Goal: Information Seeking & Learning: Learn about a topic

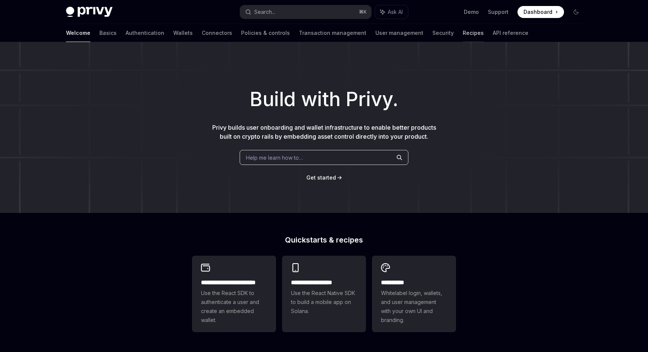
click at [462, 34] on link "Recipes" at bounding box center [472, 33] width 21 height 18
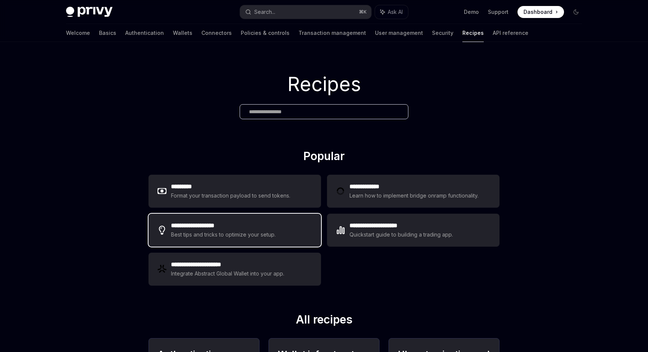
click at [223, 223] on h2 "**********" at bounding box center [224, 225] width 106 height 9
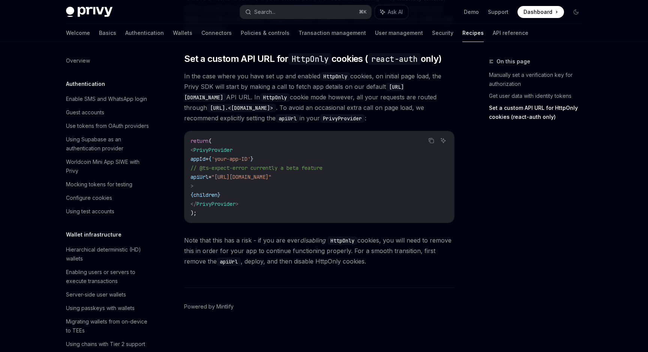
scroll to position [345, 0]
click at [117, 250] on div "Hierarchical deterministic (HD) wallets" at bounding box center [108, 254] width 85 height 18
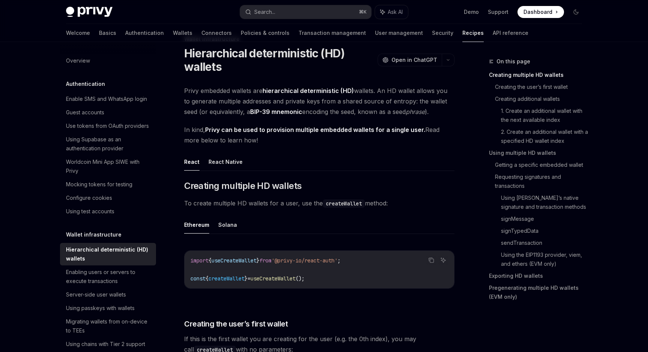
scroll to position [24, 0]
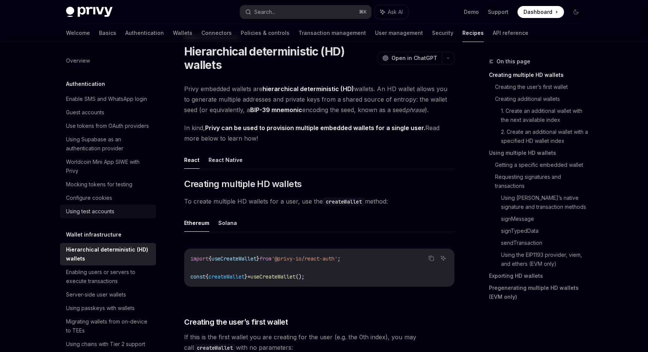
click at [97, 212] on div "Using test accounts" at bounding box center [90, 211] width 48 height 9
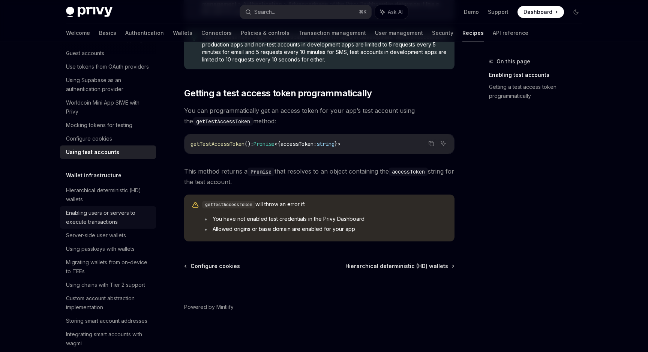
scroll to position [71, 0]
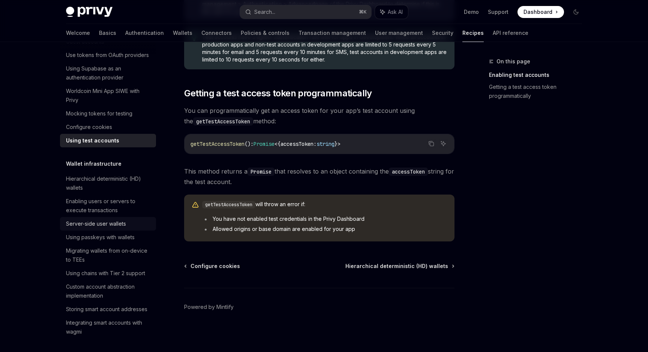
click at [108, 223] on div "Server-side user wallets" at bounding box center [96, 223] width 60 height 9
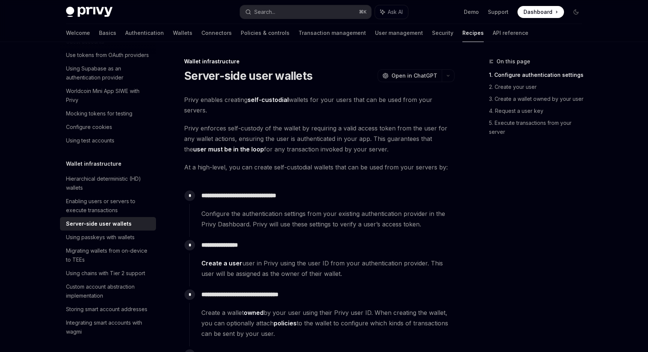
drag, startPoint x: 342, startPoint y: 128, endPoint x: 379, endPoint y: 153, distance: 44.9
click at [379, 153] on span "Privy enforces self-custody of the wallet by requiring a valid access token fro…" at bounding box center [319, 138] width 270 height 31
click at [378, 152] on span "Privy enforces self-custody of the wallet by requiring a valid access token fro…" at bounding box center [319, 138] width 270 height 31
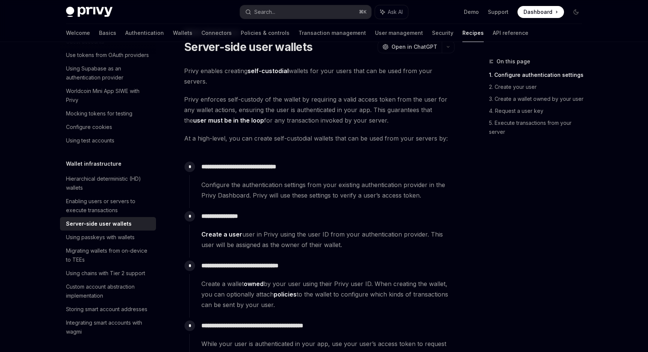
scroll to position [30, 0]
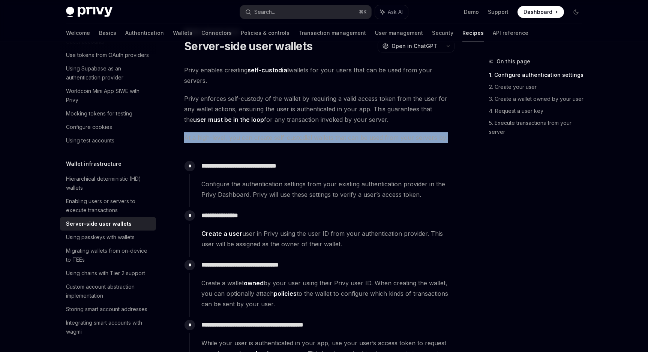
drag, startPoint x: 182, startPoint y: 136, endPoint x: 447, endPoint y: 139, distance: 264.9
click at [447, 139] on span "At a high-level, you can create self-custodial wallets that can be used from yo…" at bounding box center [319, 137] width 270 height 10
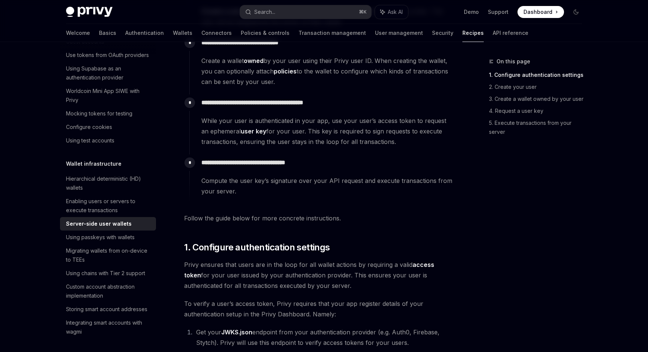
scroll to position [253, 0]
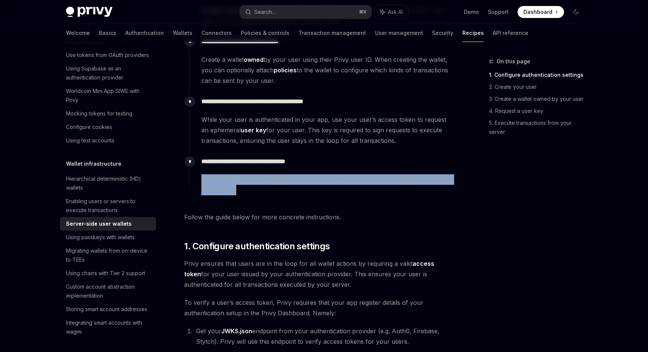
drag, startPoint x: 208, startPoint y: 175, endPoint x: 322, endPoint y: 189, distance: 114.3
click at [322, 189] on span "Compute the user key’s signature over your API request and execute transactions…" at bounding box center [327, 184] width 253 height 21
click at [321, 189] on span "Compute the user key’s signature over your API request and execute transactions…" at bounding box center [327, 184] width 253 height 21
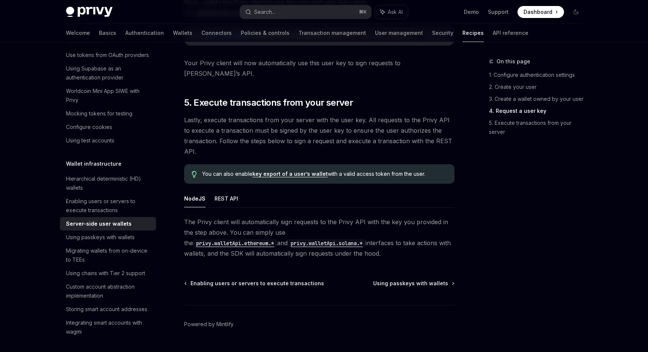
scroll to position [1369, 0]
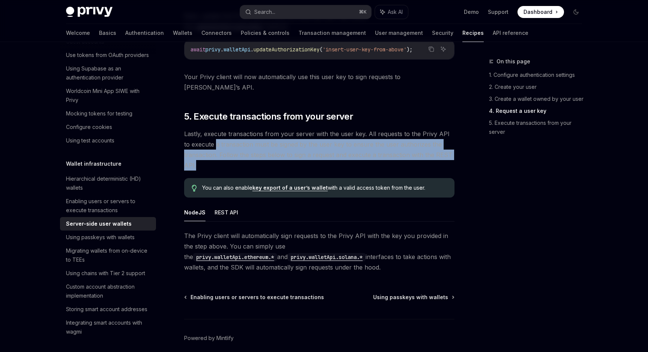
drag, startPoint x: 211, startPoint y: 133, endPoint x: 260, endPoint y: 151, distance: 51.4
click at [260, 151] on span "Lastly, execute transactions from your server with the user key. All requests t…" at bounding box center [319, 150] width 270 height 42
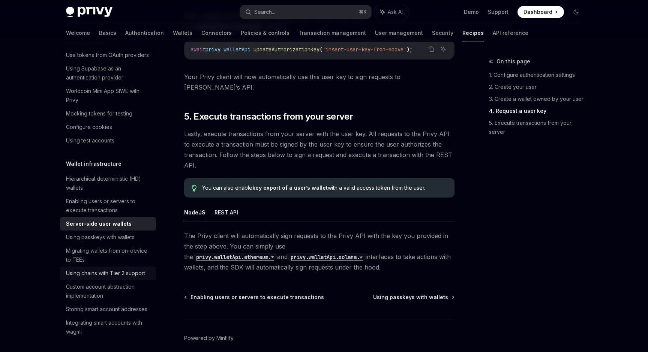
click at [118, 274] on div "Using chains with Tier 2 support" at bounding box center [105, 273] width 79 height 9
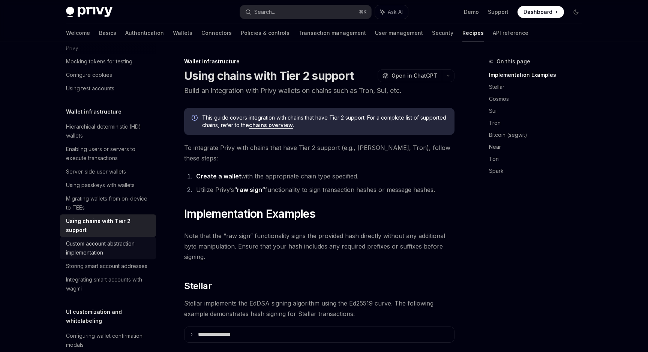
scroll to position [130, 0]
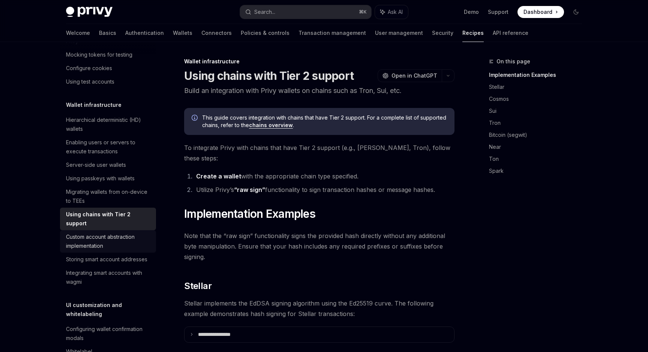
click at [99, 235] on div "Custom account abstraction implementation" at bounding box center [108, 241] width 85 height 18
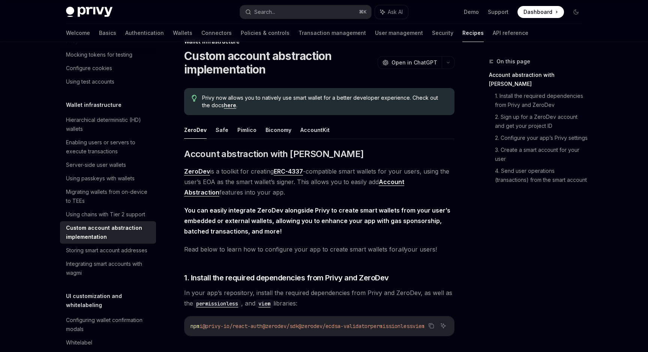
scroll to position [30, 0]
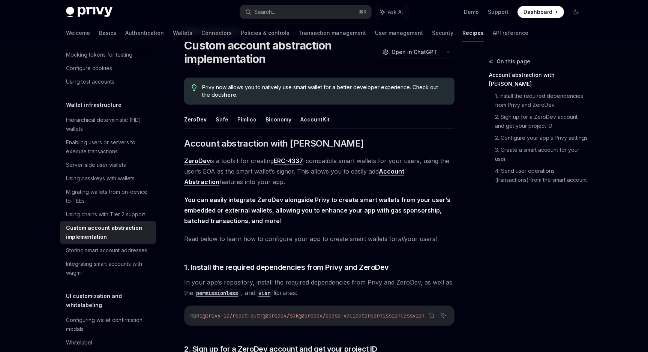
click at [219, 121] on button "Safe" at bounding box center [221, 120] width 13 height 18
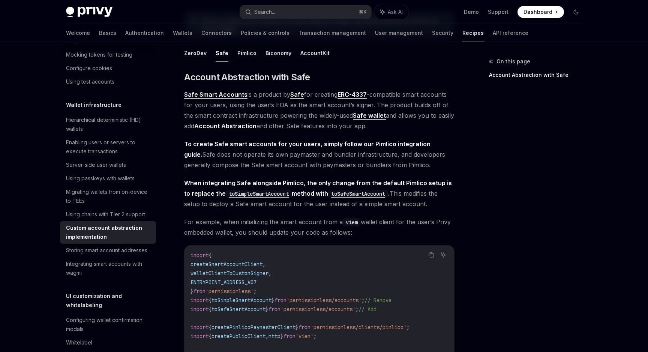
scroll to position [97, 0]
click at [240, 56] on button "Pimlico" at bounding box center [246, 52] width 19 height 18
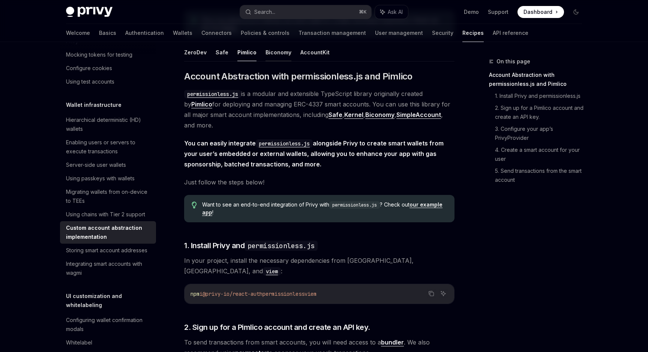
click at [278, 56] on button "Biconomy" at bounding box center [278, 52] width 26 height 18
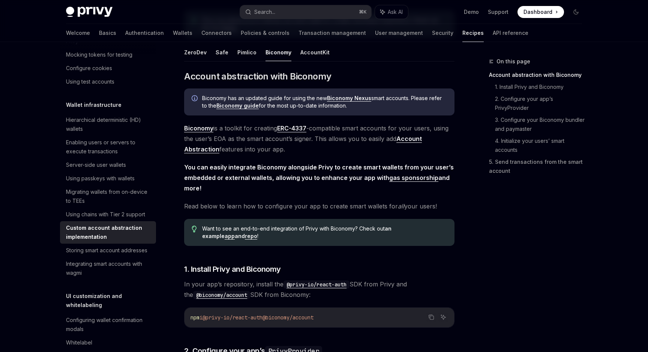
click at [295, 54] on ul "ZeroDev Safe Pimlico Biconomy AccountKit" at bounding box center [319, 52] width 270 height 18
click at [309, 54] on button "AccountKit" at bounding box center [314, 52] width 29 height 18
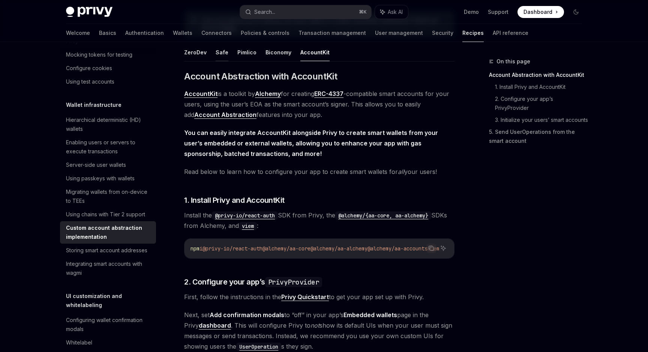
click at [216, 52] on button "Safe" at bounding box center [221, 52] width 13 height 18
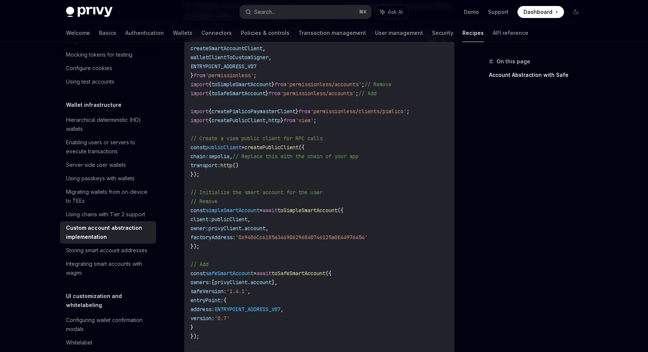
scroll to position [313, 0]
click at [112, 251] on div "Storing smart account addresses" at bounding box center [106, 250] width 81 height 9
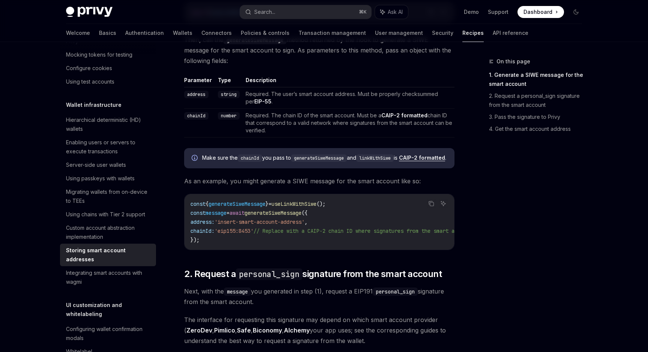
scroll to position [322, 0]
click at [97, 268] on div "Integrating smart accounts with wagmi" at bounding box center [108, 277] width 85 height 18
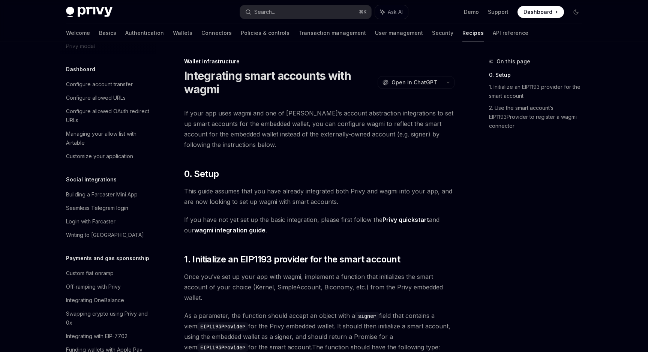
scroll to position [464, 0]
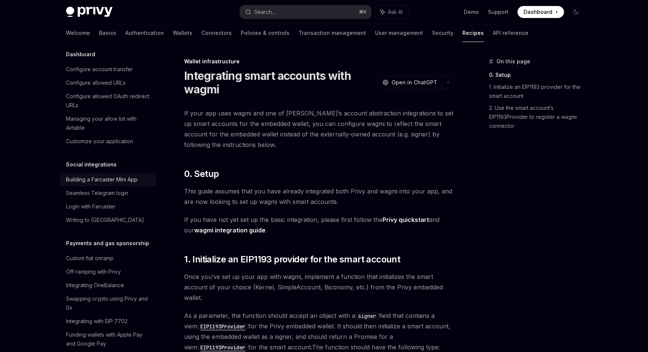
click at [123, 175] on div "Building a Farcaster Mini App" at bounding box center [102, 179] width 72 height 9
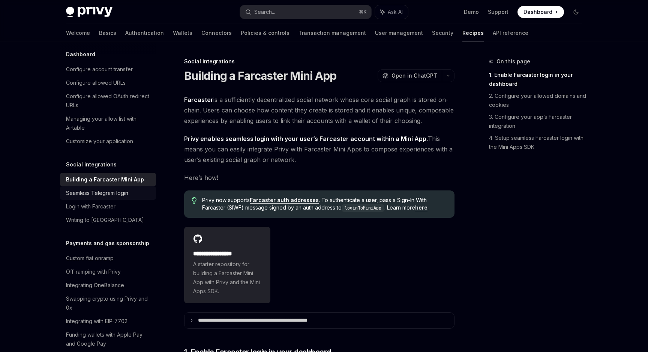
click at [103, 188] on div "Seamless Telegram login" at bounding box center [97, 192] width 62 height 9
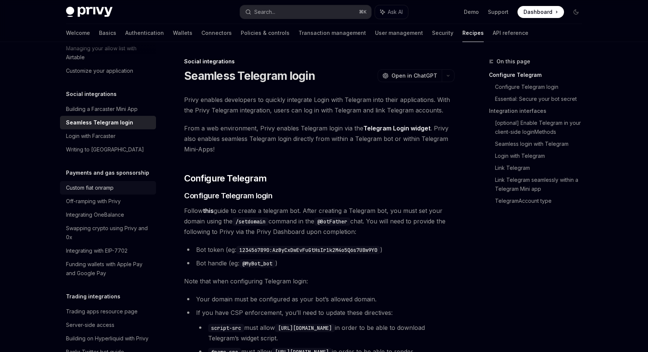
scroll to position [537, 0]
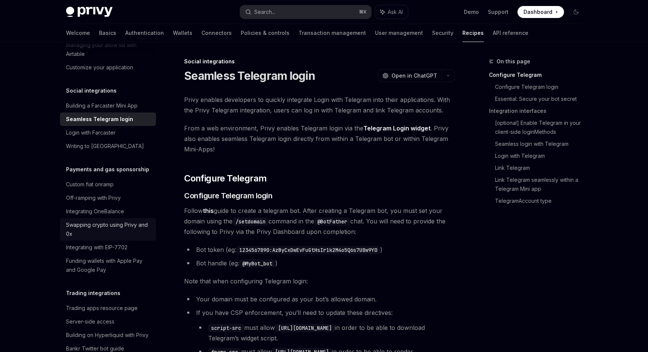
click at [106, 220] on div "Swapping crypto using Privy and 0x" at bounding box center [108, 229] width 85 height 18
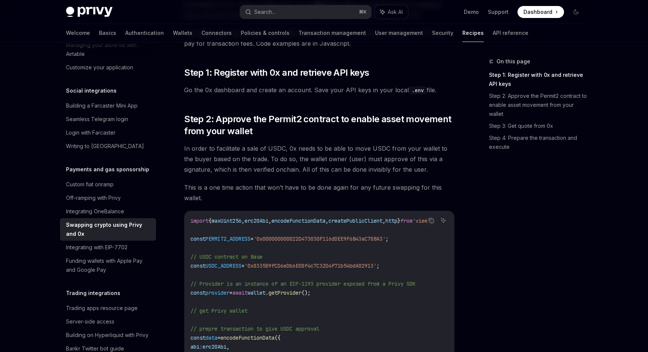
scroll to position [103, 0]
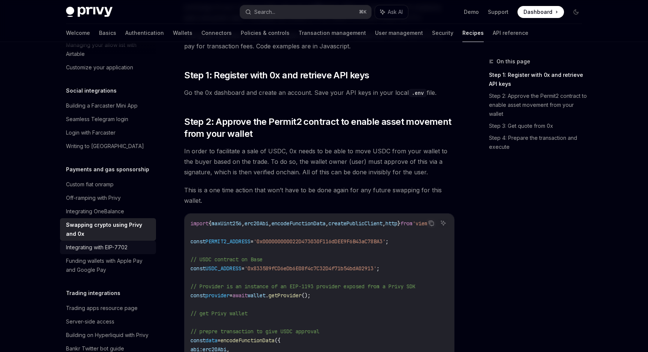
click at [120, 243] on div "Integrating with EIP-7702" at bounding box center [96, 247] width 61 height 9
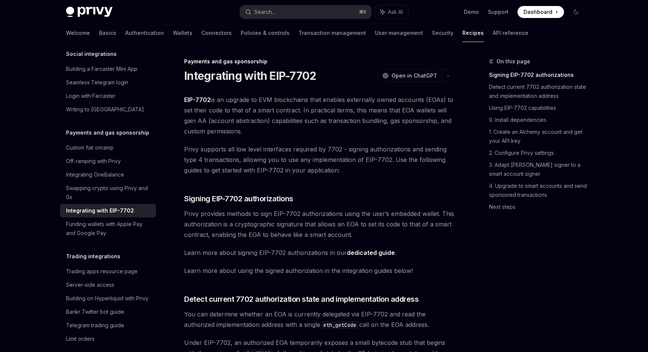
scroll to position [580, 0]
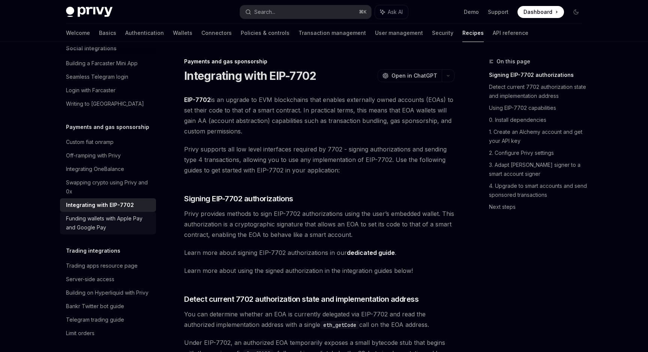
click at [118, 214] on div "Funding wallets with Apple Pay and Google Pay" at bounding box center [108, 223] width 85 height 18
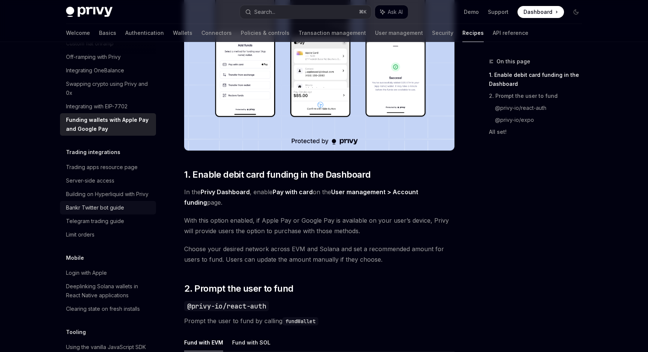
scroll to position [686, 0]
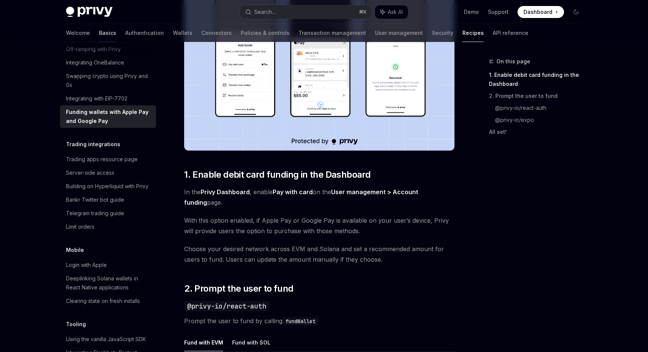
click at [99, 33] on link "Basics" at bounding box center [107, 33] width 17 height 18
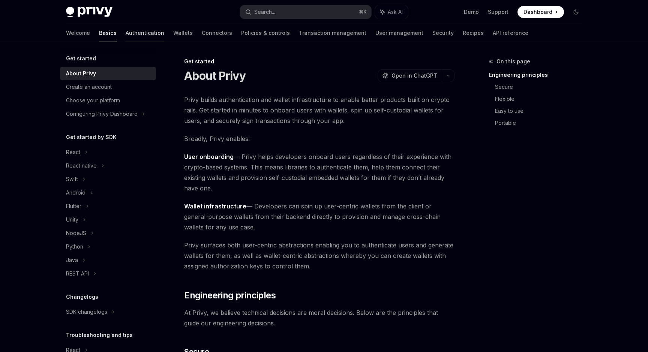
click at [126, 30] on link "Authentication" at bounding box center [145, 33] width 39 height 18
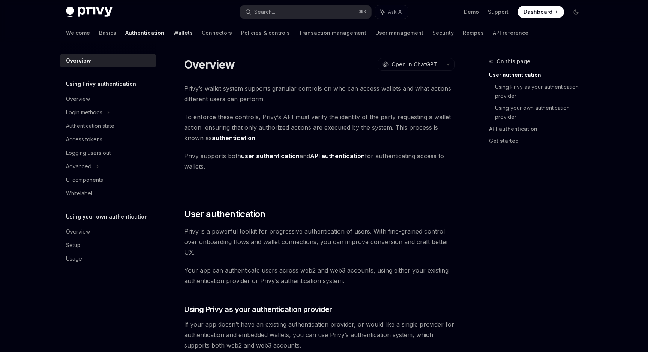
click at [173, 31] on link "Wallets" at bounding box center [182, 33] width 19 height 18
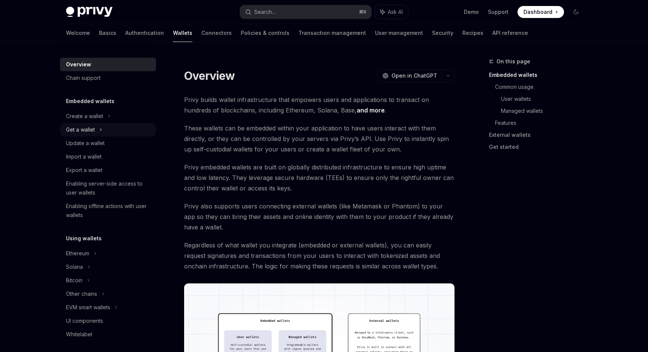
click at [101, 128] on icon at bounding box center [100, 129] width 3 height 9
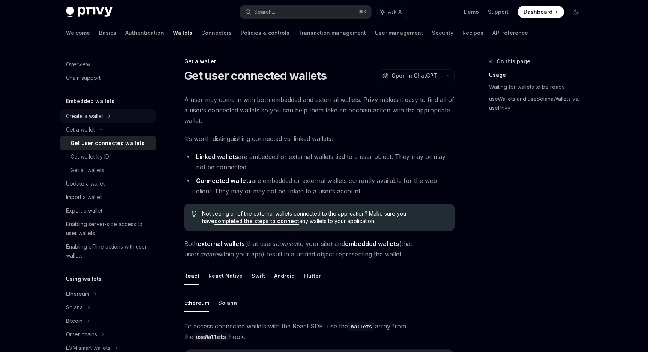
click at [107, 118] on div "Create a wallet" at bounding box center [108, 115] width 96 height 13
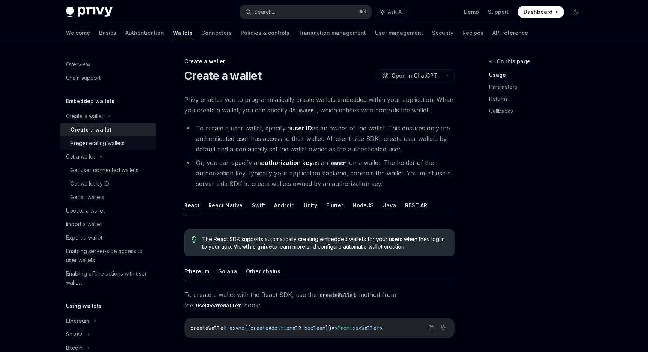
click at [109, 144] on div "Pregenerating wallets" at bounding box center [97, 143] width 54 height 9
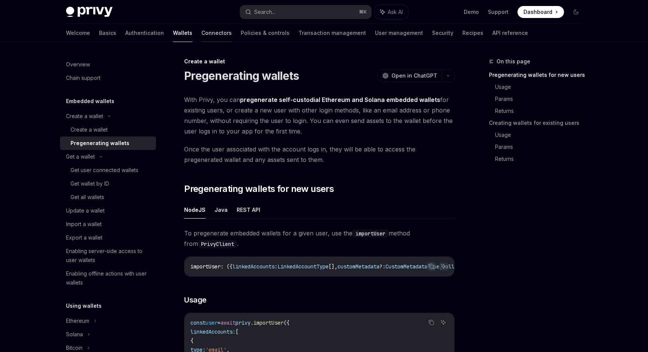
click at [201, 31] on link "Connectors" at bounding box center [216, 33] width 30 height 18
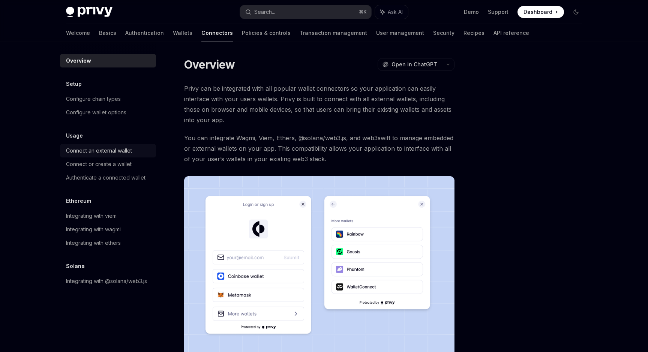
click at [122, 150] on div "Connect an external wallet" at bounding box center [99, 150] width 66 height 9
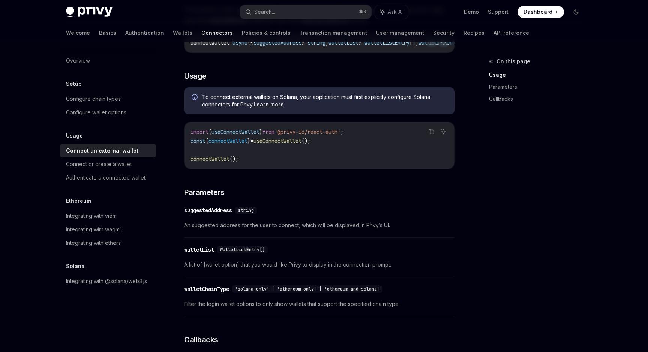
scroll to position [173, 0]
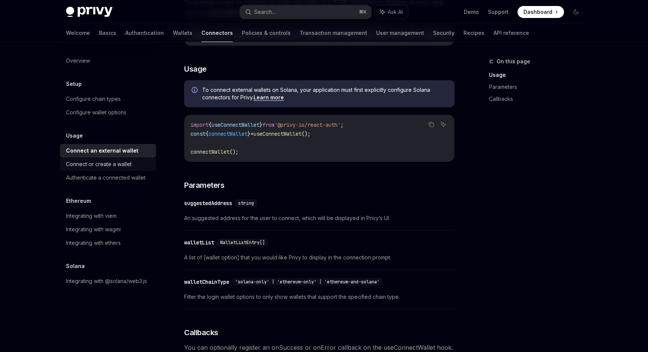
click at [111, 163] on div "Connect or create a wallet" at bounding box center [99, 164] width 66 height 9
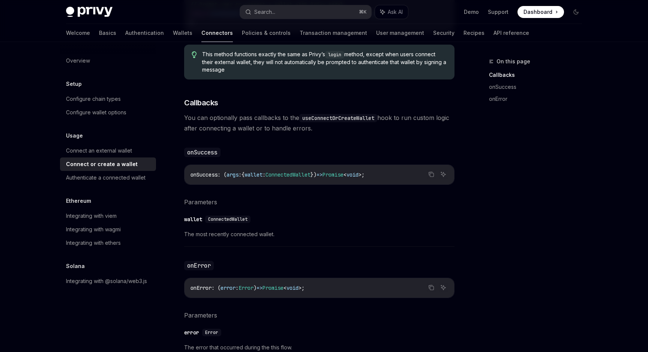
scroll to position [358, 0]
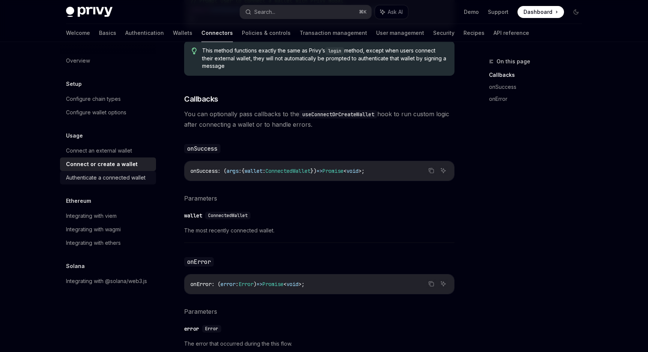
click at [115, 180] on div "Authenticate a connected wallet" at bounding box center [105, 177] width 79 height 9
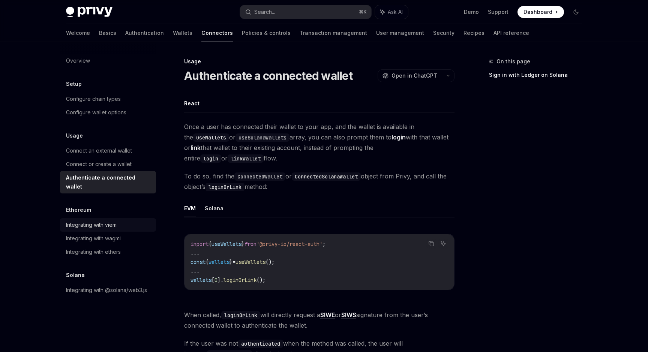
click at [113, 220] on div "Integrating with viem" at bounding box center [91, 224] width 51 height 9
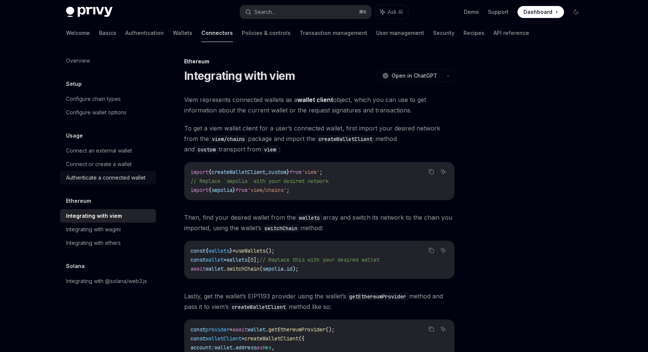
click at [111, 178] on div "Authenticate a connected wallet" at bounding box center [105, 177] width 79 height 9
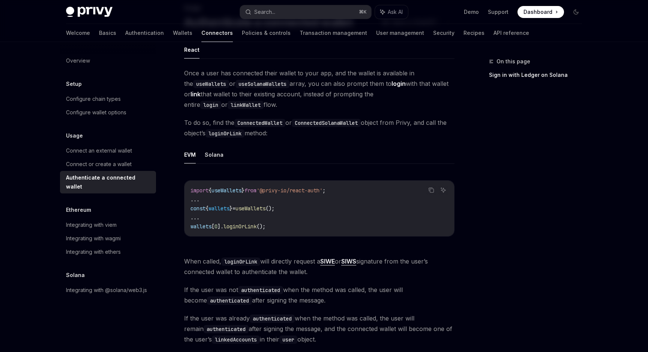
scroll to position [50, 0]
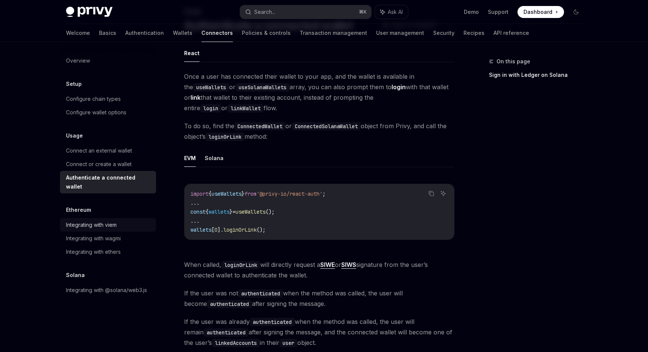
click at [116, 220] on div "Integrating with viem" at bounding box center [91, 224] width 51 height 9
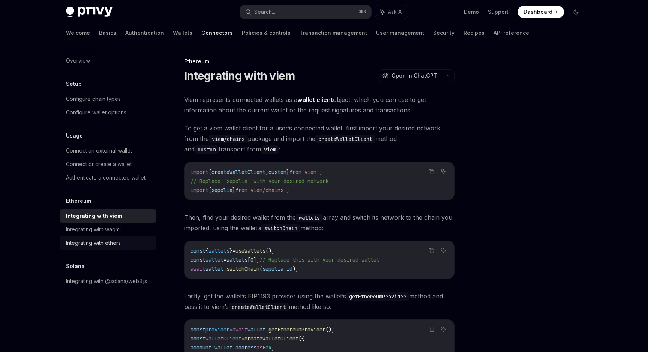
click at [121, 239] on div "Integrating with ethers" at bounding box center [93, 242] width 55 height 9
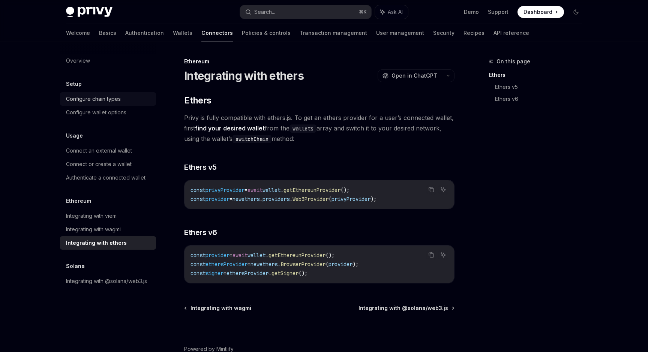
click at [119, 98] on div "Configure chain types" at bounding box center [93, 98] width 55 height 9
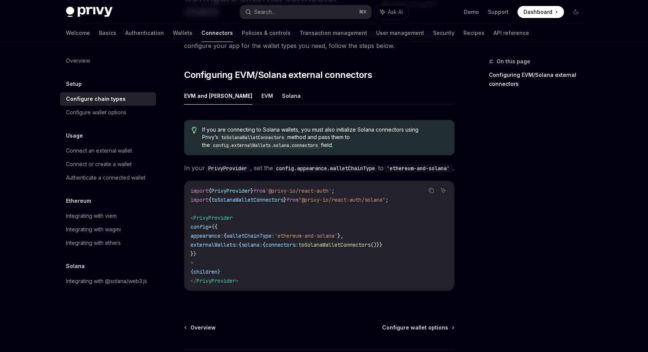
scroll to position [74, 0]
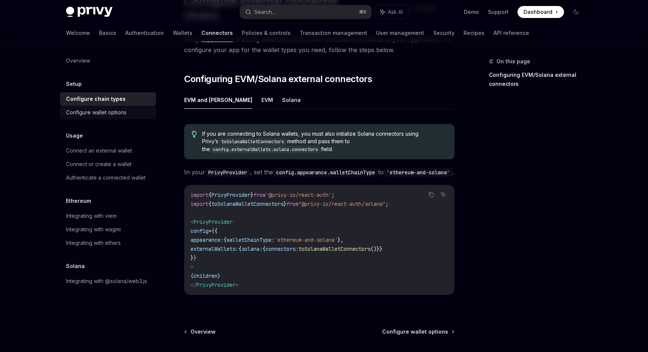
click at [127, 114] on div "Configure wallet options" at bounding box center [108, 112] width 85 height 9
type textarea "*"
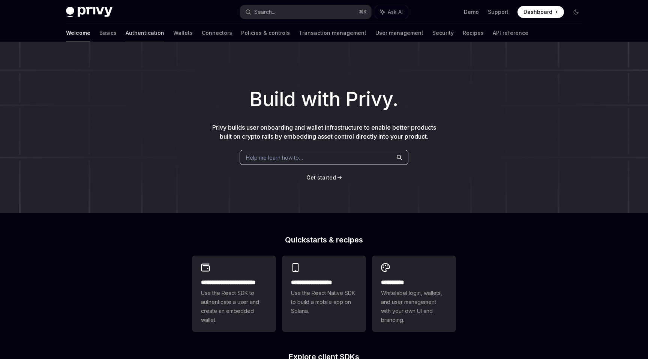
click at [126, 35] on link "Authentication" at bounding box center [145, 33] width 39 height 18
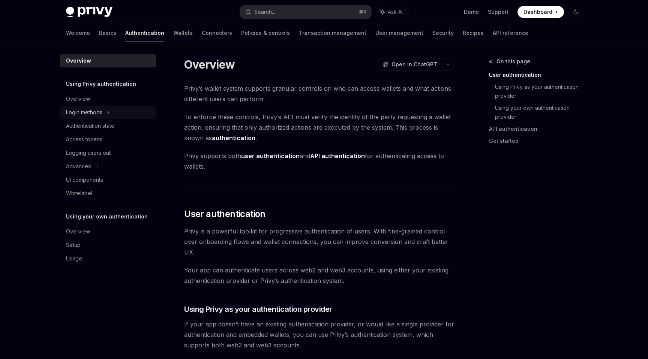
click at [99, 111] on div "Login methods" at bounding box center [84, 112] width 36 height 9
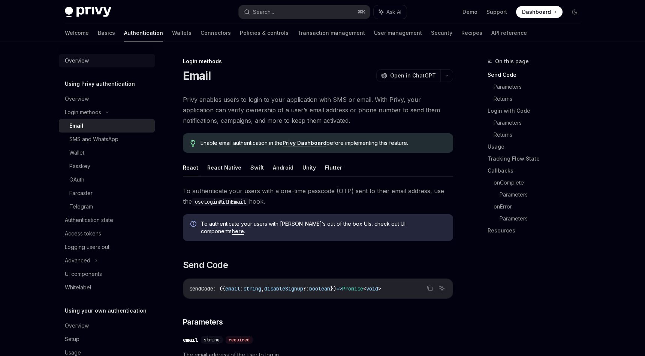
click at [78, 61] on div "Overview" at bounding box center [77, 60] width 24 height 9
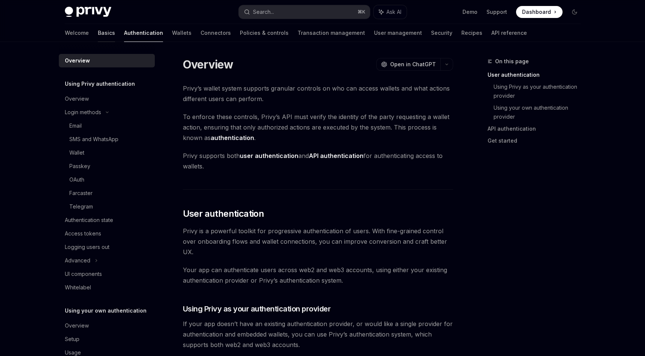
click at [98, 33] on link "Basics" at bounding box center [106, 33] width 17 height 18
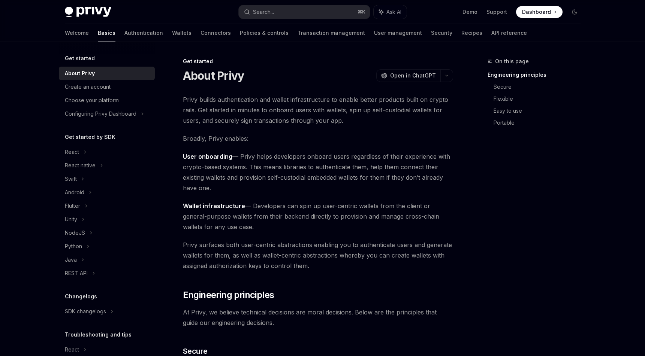
click at [88, 11] on img at bounding box center [88, 12] width 46 height 10
type textarea "*"
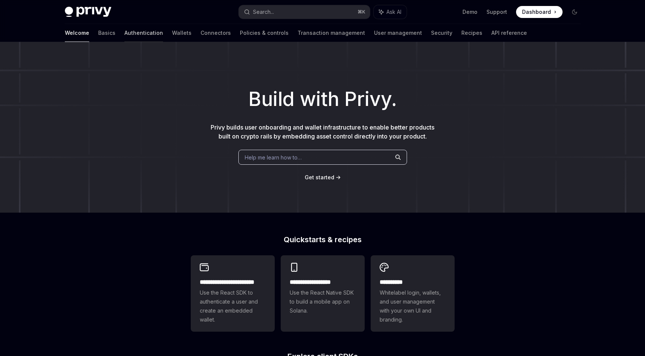
click at [124, 34] on link "Authentication" at bounding box center [143, 33] width 39 height 18
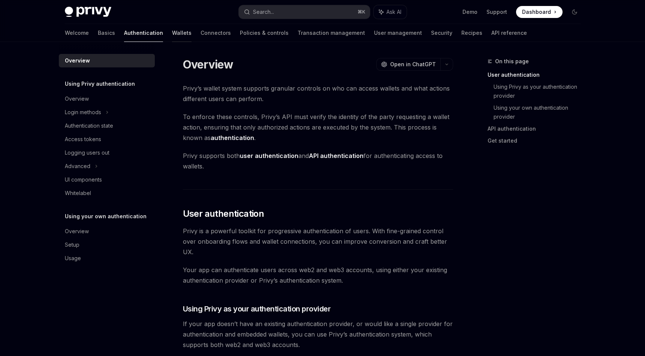
click at [172, 31] on link "Wallets" at bounding box center [181, 33] width 19 height 18
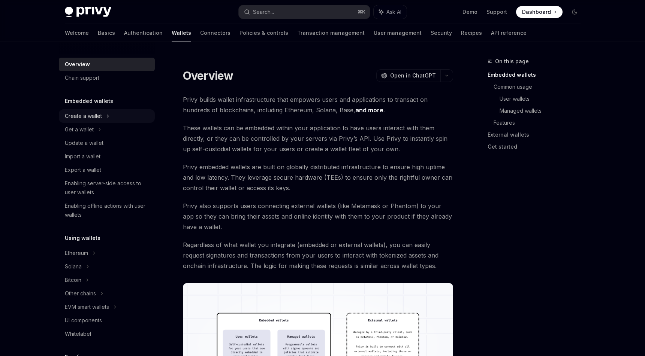
click at [99, 116] on div "Create a wallet" at bounding box center [83, 116] width 37 height 9
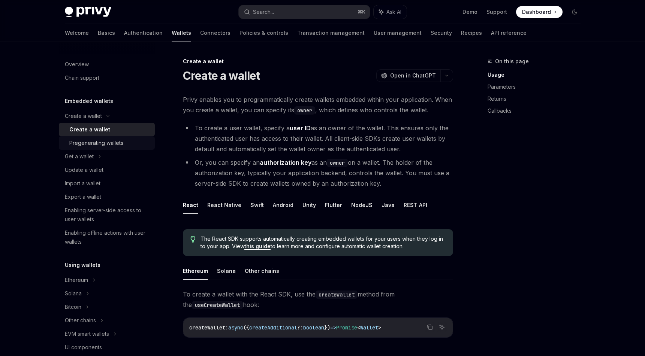
click at [122, 140] on div "Pregenerating wallets" at bounding box center [96, 143] width 54 height 9
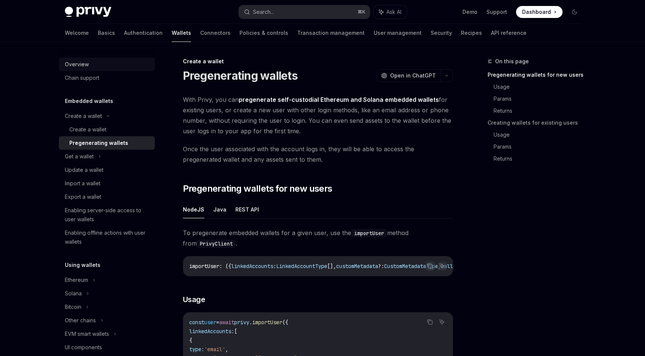
click at [84, 67] on div "Overview" at bounding box center [77, 64] width 24 height 9
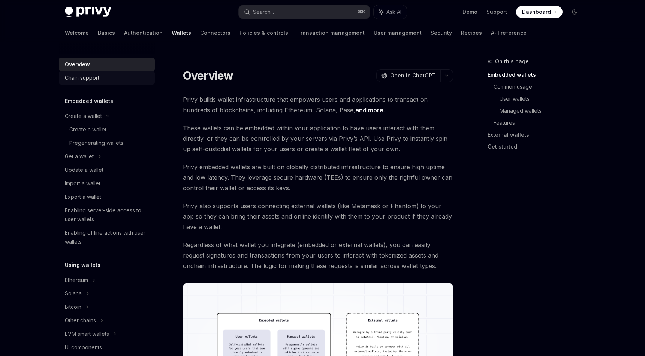
click at [100, 79] on div "Chain support" at bounding box center [107, 77] width 85 height 9
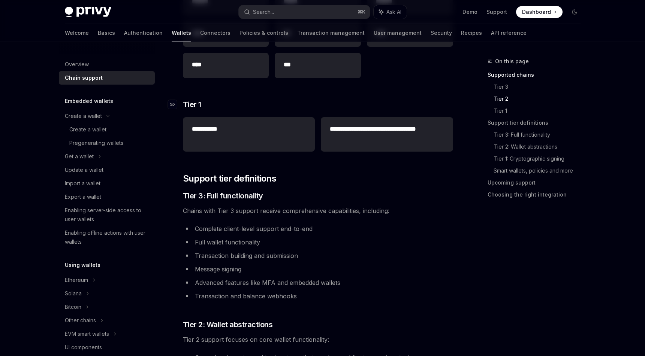
scroll to position [268, 0]
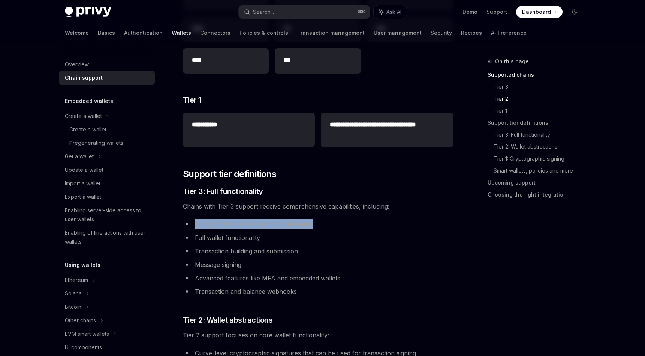
drag, startPoint x: 317, startPoint y: 222, endPoint x: 186, endPoint y: 229, distance: 131.0
click at [186, 229] on li "Complete client-level support end-to-end" at bounding box center [318, 224] width 270 height 10
click at [195, 228] on li "Complete client-level support end-to-end" at bounding box center [318, 224] width 270 height 10
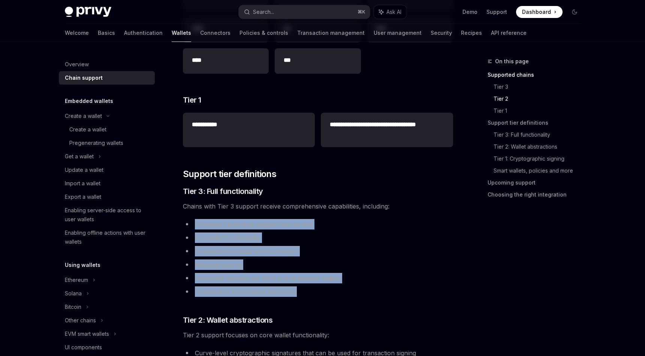
drag, startPoint x: 191, startPoint y: 223, endPoint x: 329, endPoint y: 296, distance: 155.2
click at [329, 296] on ul "Complete client-level support end-to-end Full wallet functionality Transaction …" at bounding box center [318, 258] width 270 height 78
click at [329, 296] on li "Transaction and balance webhooks" at bounding box center [318, 292] width 270 height 10
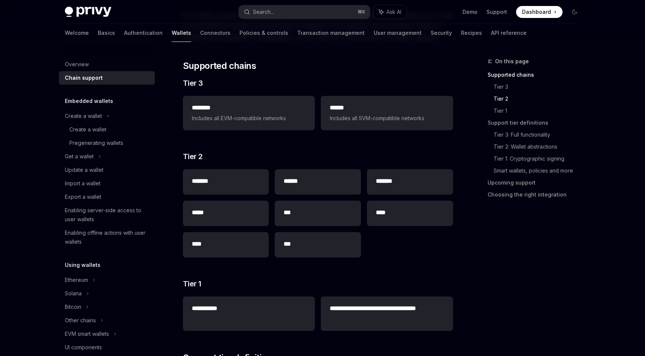
scroll to position [0, 0]
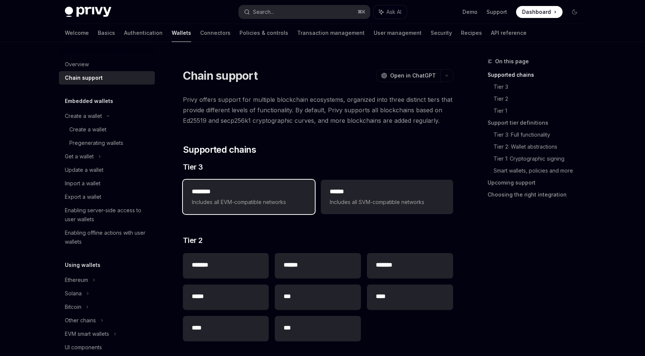
click at [253, 192] on h2 "********" at bounding box center [249, 191] width 114 height 9
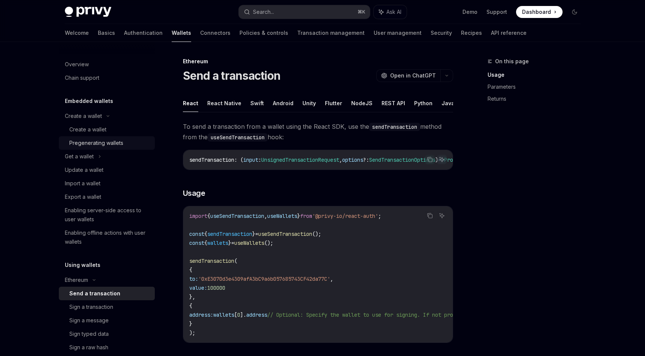
click at [97, 144] on div "Pregenerating wallets" at bounding box center [96, 143] width 54 height 9
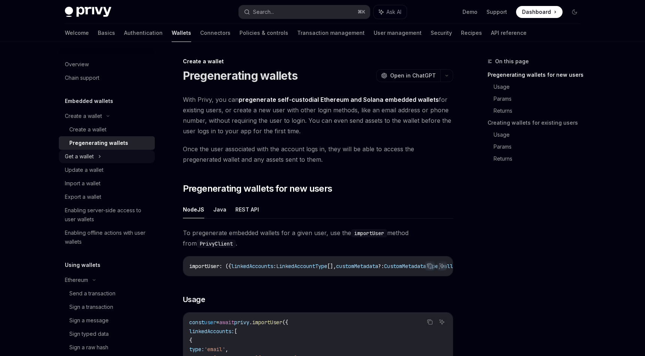
click at [109, 158] on div "Get a wallet" at bounding box center [107, 156] width 96 height 13
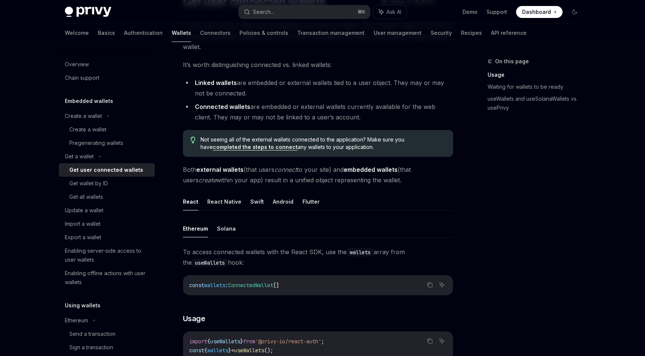
scroll to position [82, 0]
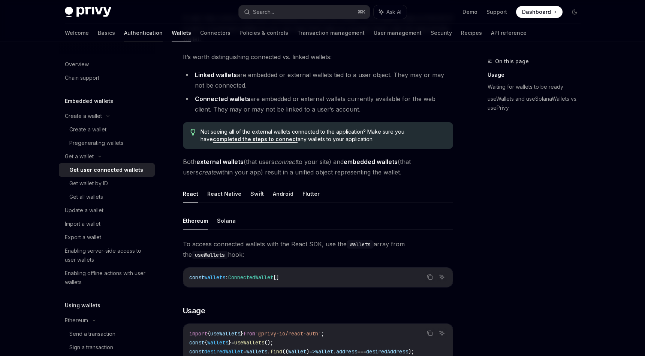
click at [124, 34] on link "Authentication" at bounding box center [143, 33] width 39 height 18
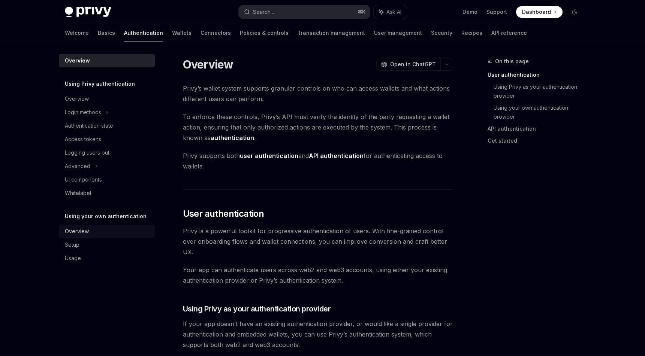
click at [87, 230] on div "Overview" at bounding box center [77, 231] width 24 height 9
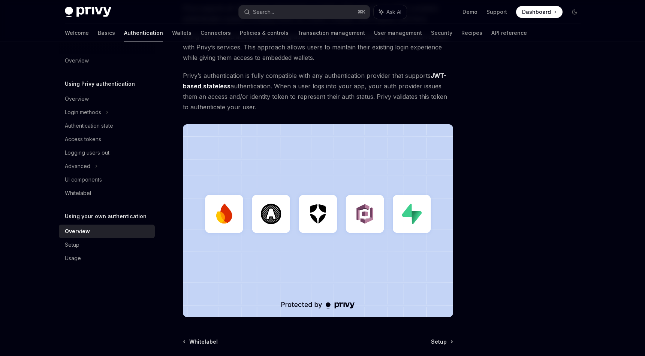
scroll to position [115, 0]
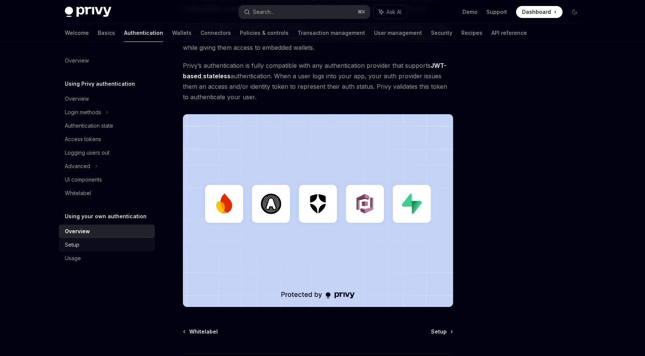
click at [112, 245] on div "Setup" at bounding box center [107, 245] width 85 height 9
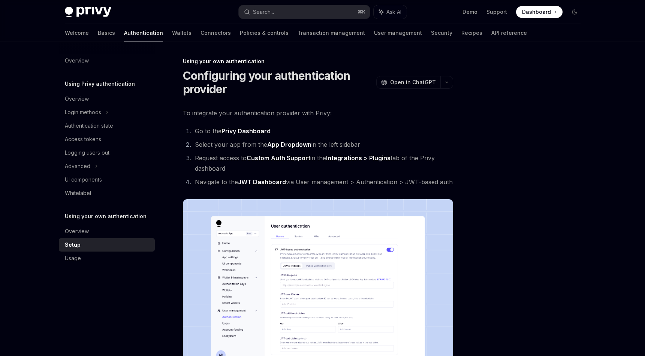
scroll to position [69, 0]
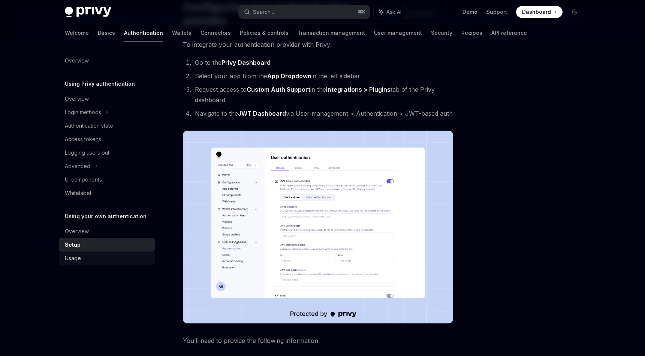
click at [102, 256] on div "Usage" at bounding box center [107, 258] width 85 height 9
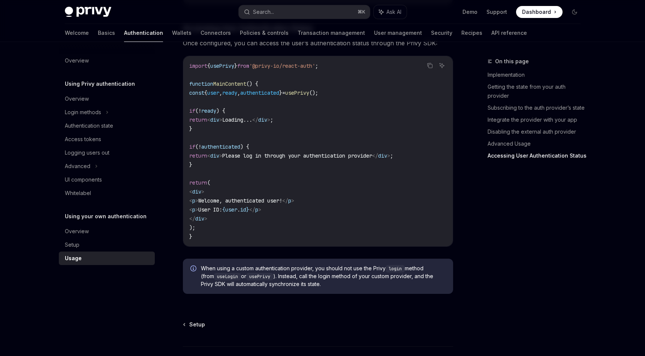
scroll to position [1497, 0]
click at [91, 99] on div "Overview" at bounding box center [107, 98] width 85 height 9
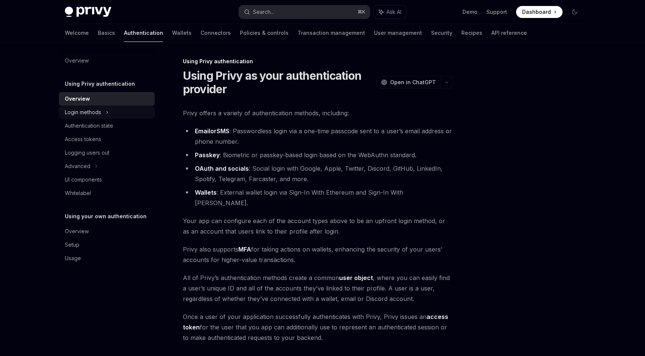
click at [93, 110] on div "Login methods" at bounding box center [83, 112] width 36 height 9
type textarea "*"
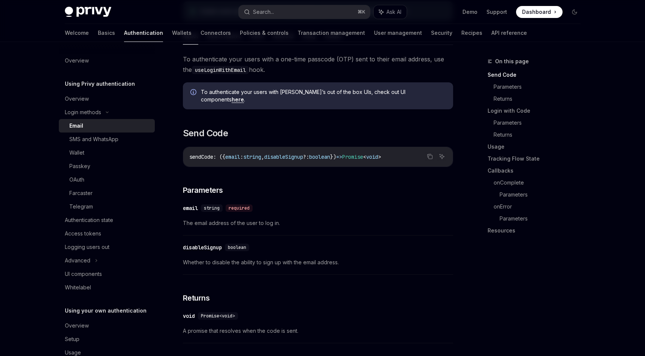
scroll to position [132, 0]
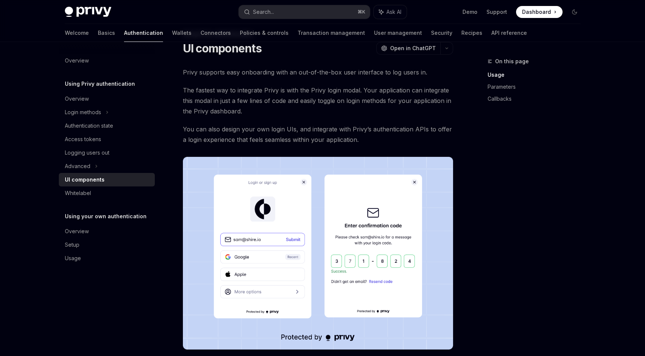
scroll to position [33, 0]
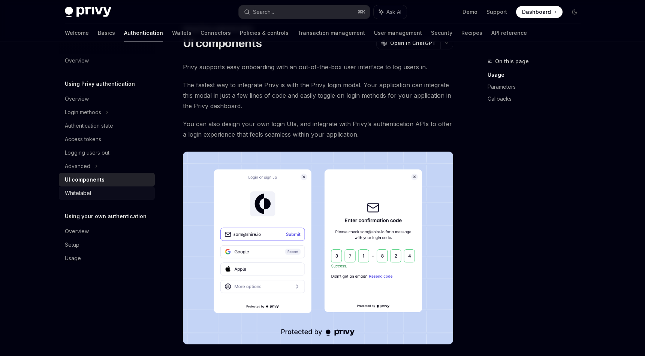
click at [100, 192] on div "Whitelabel" at bounding box center [107, 193] width 85 height 9
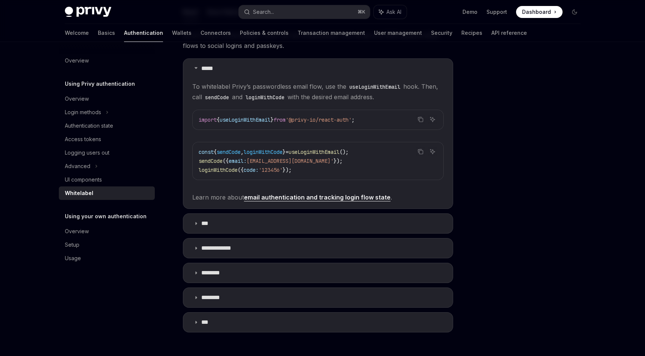
scroll to position [153, 0]
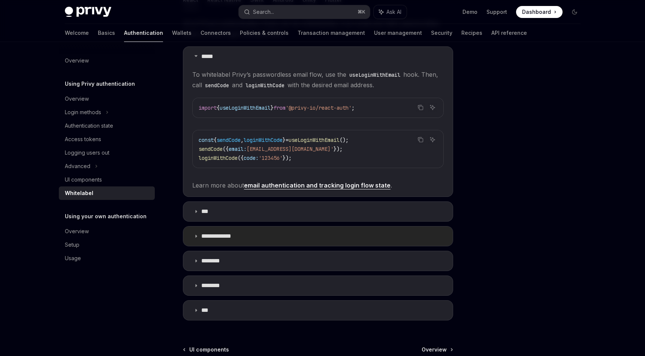
click at [245, 236] on summary "**********" at bounding box center [317, 236] width 269 height 19
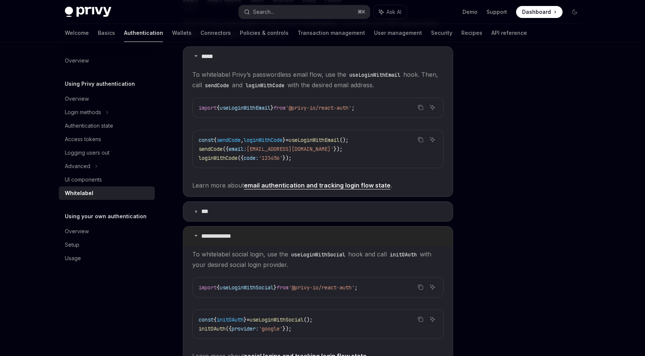
click at [249, 233] on summary "**********" at bounding box center [317, 236] width 269 height 19
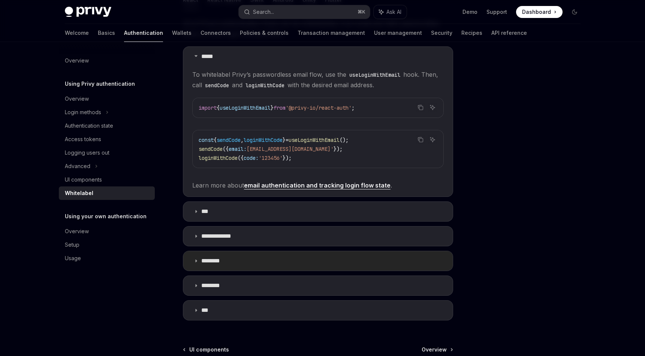
click at [241, 255] on summary "********" at bounding box center [317, 260] width 269 height 19
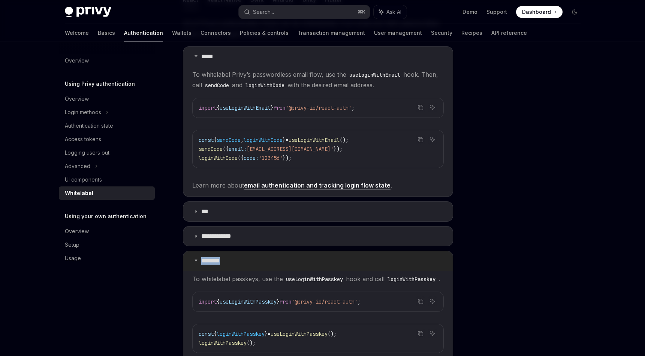
click at [241, 255] on summary "********" at bounding box center [317, 260] width 269 height 19
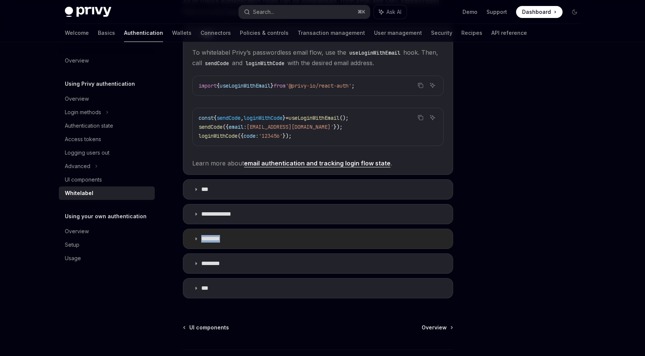
scroll to position [173, 0]
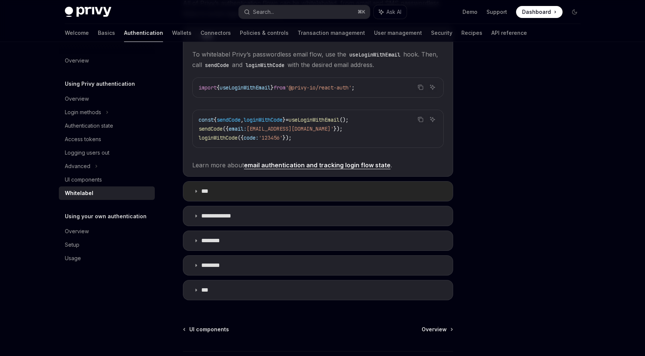
click at [255, 196] on summary "***" at bounding box center [317, 191] width 269 height 19
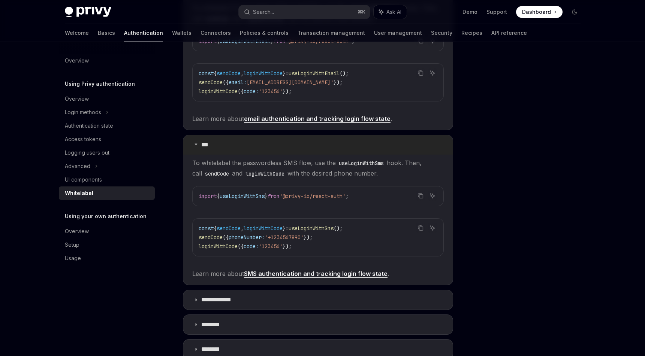
scroll to position [222, 0]
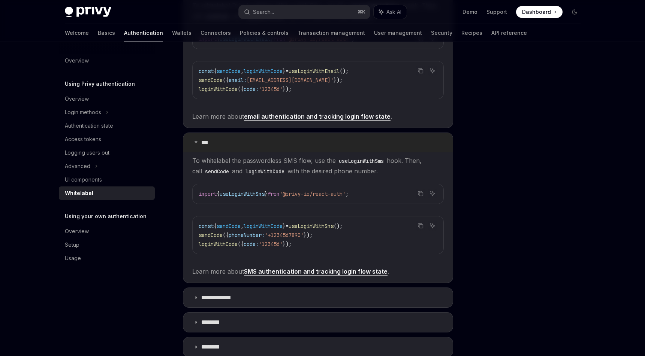
click at [306, 146] on summary "***" at bounding box center [317, 142] width 269 height 19
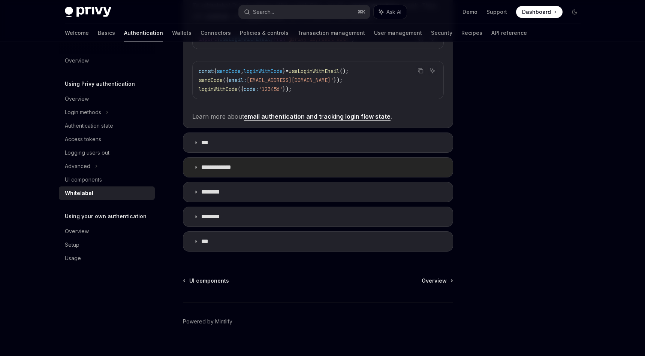
click at [290, 166] on summary "**********" at bounding box center [317, 167] width 269 height 19
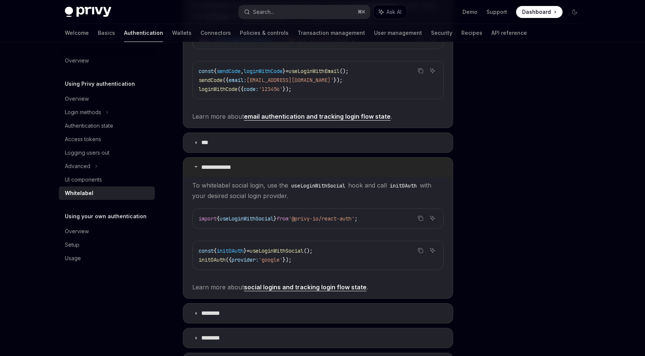
click at [292, 165] on summary "**********" at bounding box center [317, 167] width 269 height 19
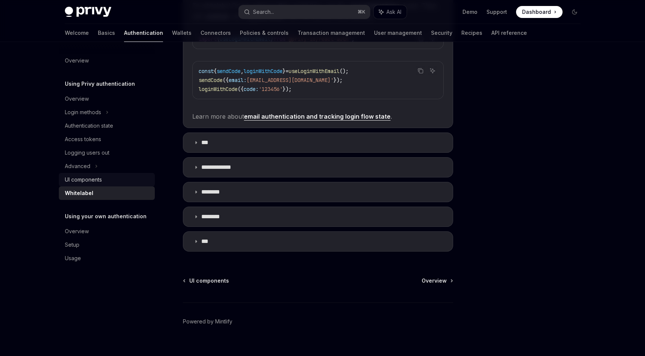
click at [102, 179] on div "UI components" at bounding box center [107, 179] width 85 height 9
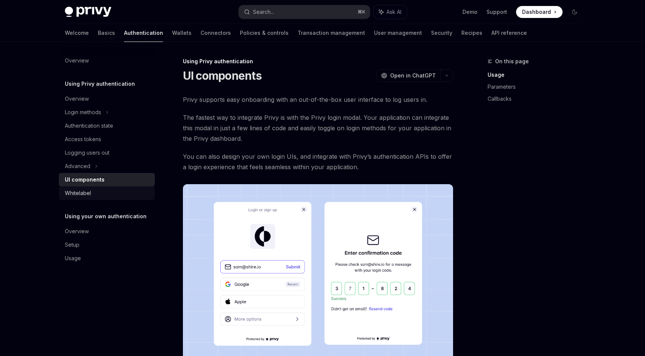
click at [103, 195] on div "Whitelabel" at bounding box center [107, 193] width 85 height 9
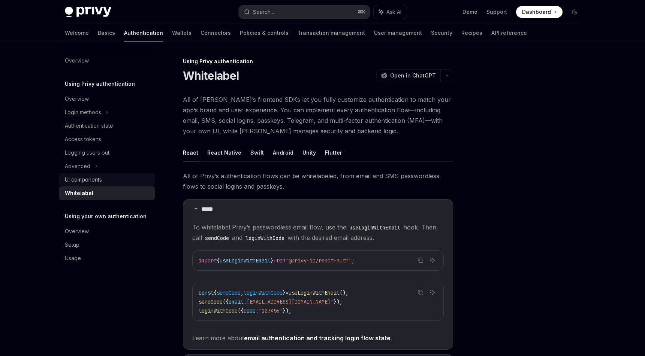
click at [103, 181] on div "UI components" at bounding box center [107, 179] width 85 height 9
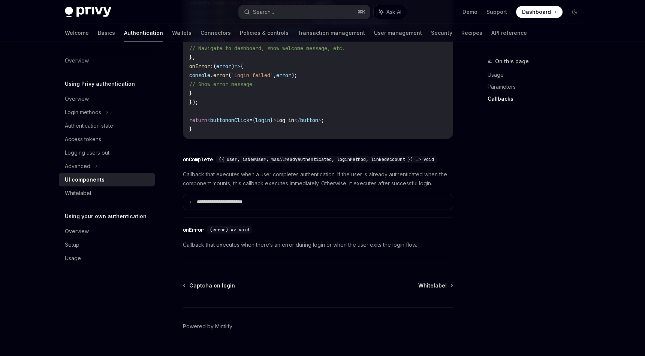
scroll to position [1045, 0]
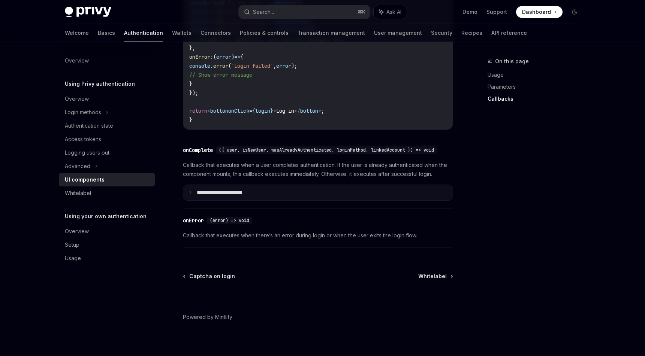
click at [305, 201] on summary "**********" at bounding box center [317, 193] width 269 height 16
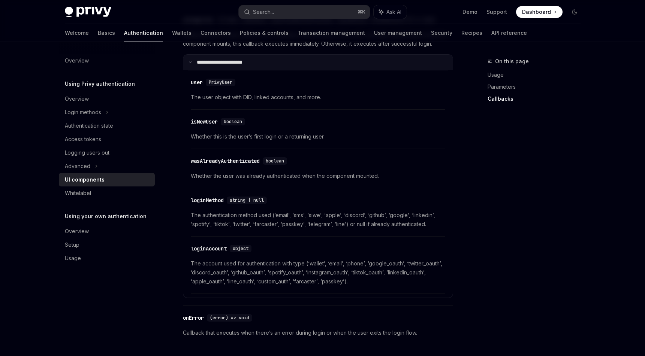
scroll to position [1177, 0]
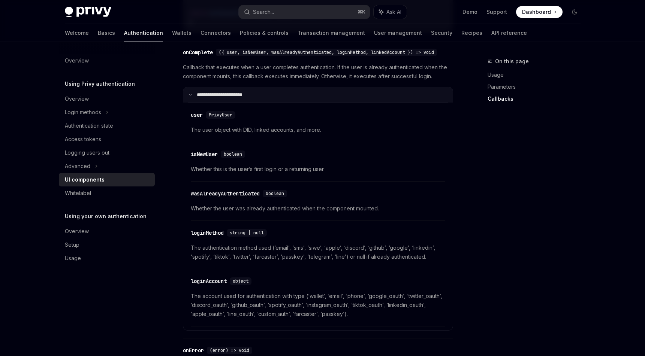
click at [288, 103] on summary "**********" at bounding box center [317, 95] width 269 height 16
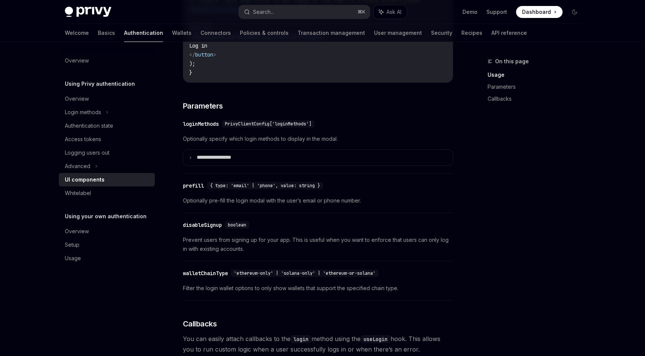
scroll to position [615, 0]
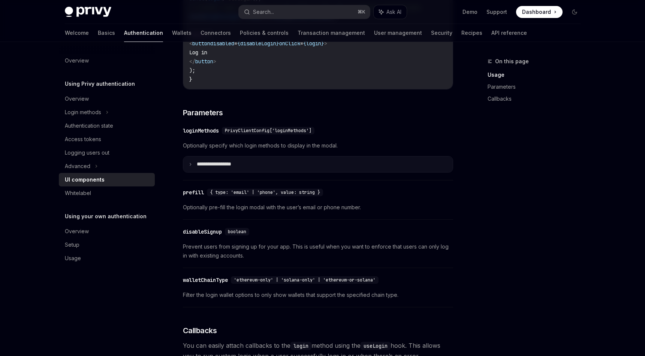
click at [268, 171] on summary "**********" at bounding box center [317, 165] width 269 height 16
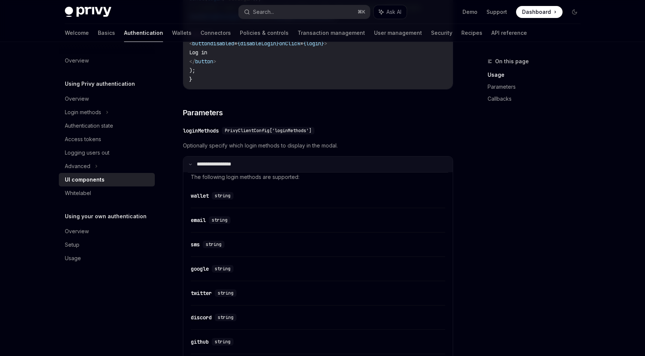
click at [268, 171] on summary "**********" at bounding box center [317, 165] width 269 height 16
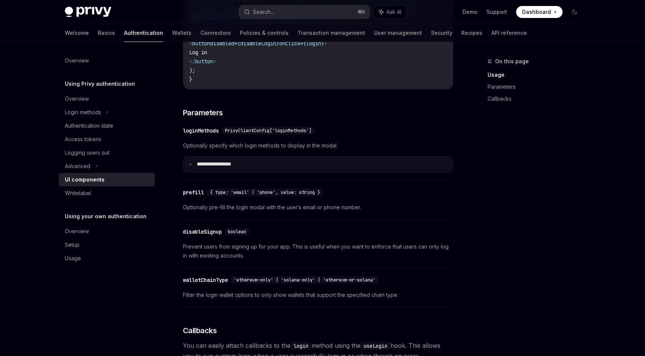
click at [268, 171] on summary "**********" at bounding box center [317, 165] width 269 height 16
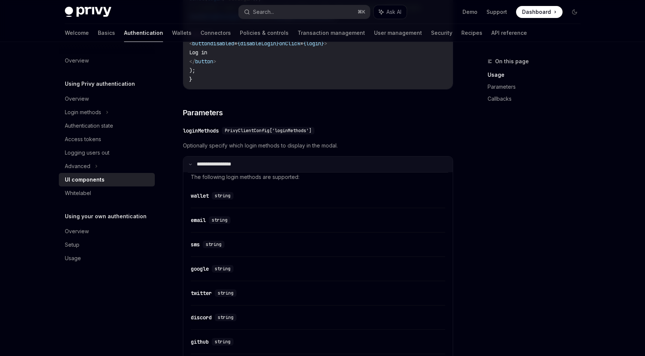
click at [268, 171] on summary "**********" at bounding box center [317, 165] width 269 height 16
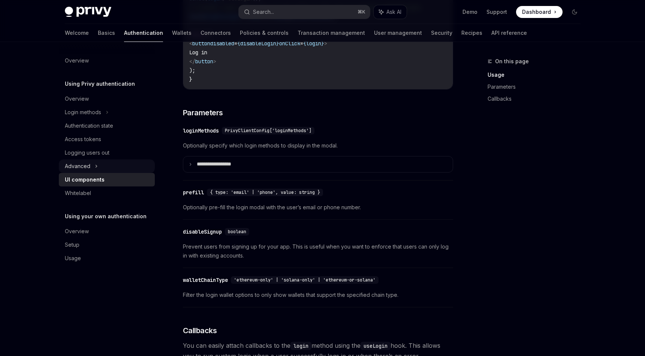
click at [95, 165] on icon at bounding box center [96, 166] width 3 height 9
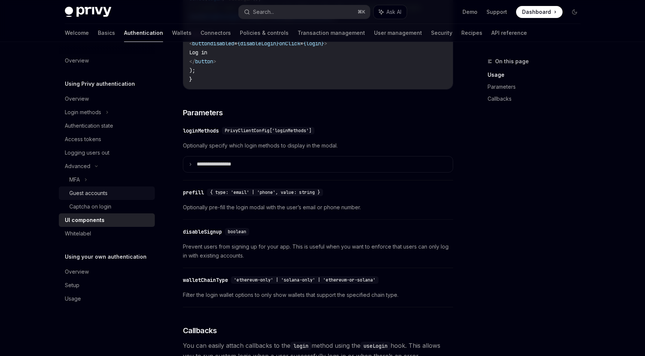
click at [97, 193] on div "Guest accounts" at bounding box center [88, 193] width 38 height 9
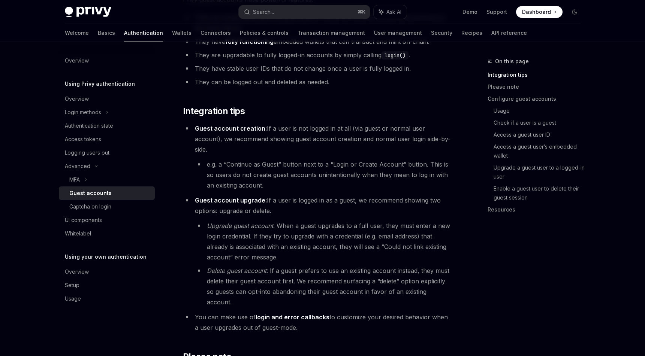
scroll to position [150, 0]
click at [172, 33] on link "Wallets" at bounding box center [181, 33] width 19 height 18
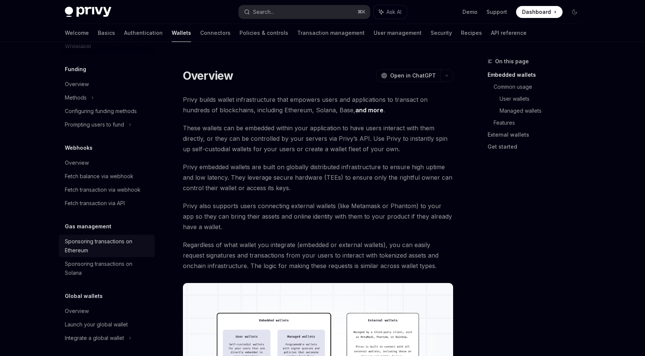
scroll to position [292, 0]
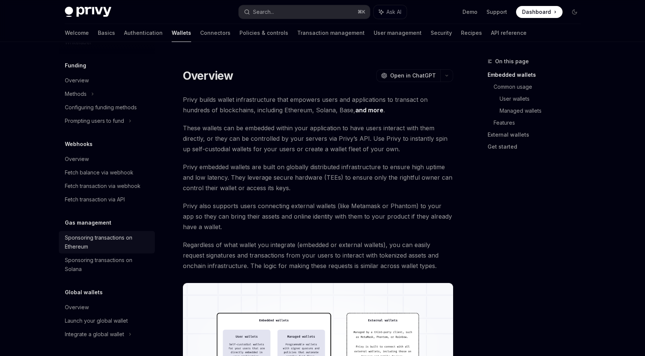
click at [104, 239] on div "Sponsoring transactions on Ethereum" at bounding box center [107, 242] width 85 height 18
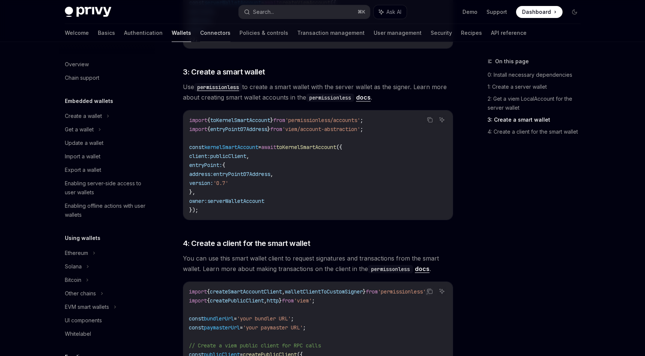
click at [200, 34] on link "Connectors" at bounding box center [215, 33] width 30 height 18
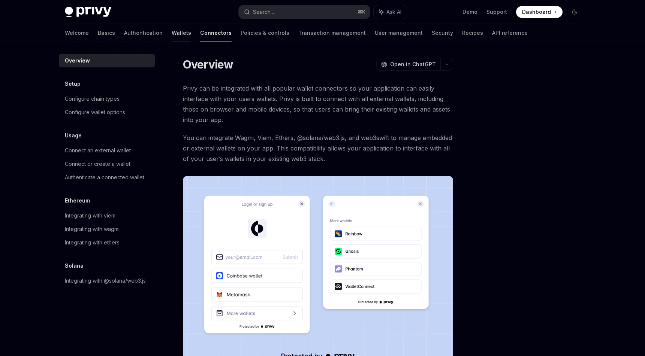
click at [172, 35] on link "Wallets" at bounding box center [181, 33] width 19 height 18
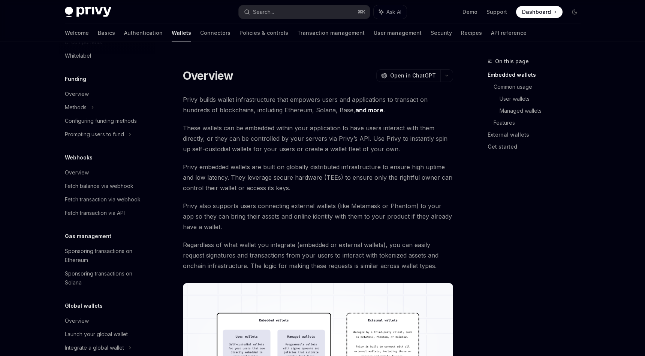
scroll to position [292, 0]
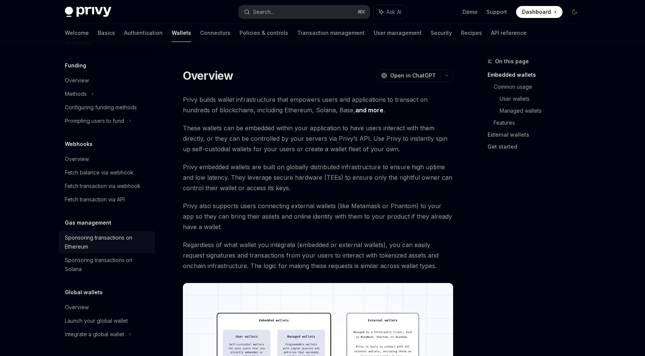
click at [96, 240] on div "Sponsoring transactions on Ethereum" at bounding box center [107, 242] width 85 height 18
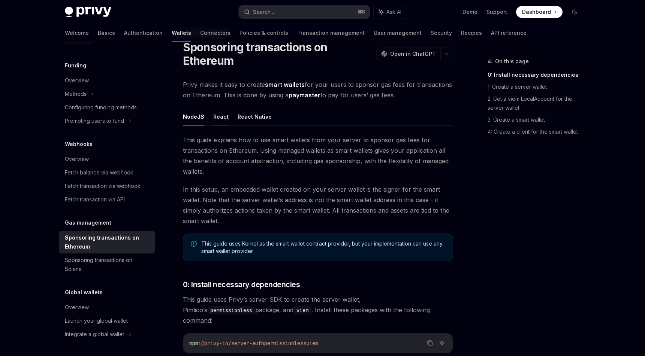
click at [218, 119] on button "React" at bounding box center [220, 117] width 15 height 18
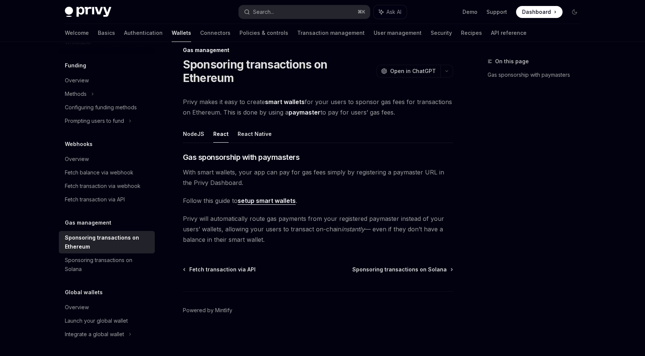
scroll to position [11, 0]
click at [124, 31] on link "Authentication" at bounding box center [143, 33] width 39 height 18
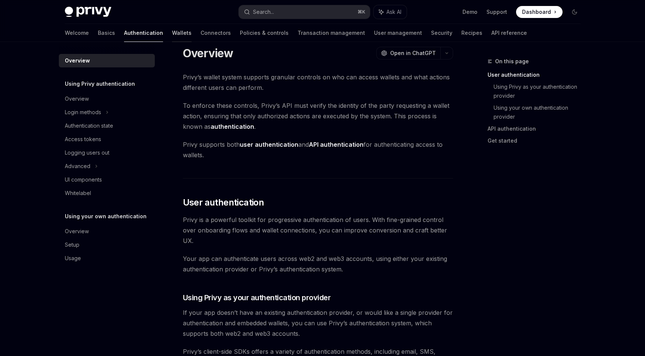
click at [172, 32] on link "Wallets" at bounding box center [181, 33] width 19 height 18
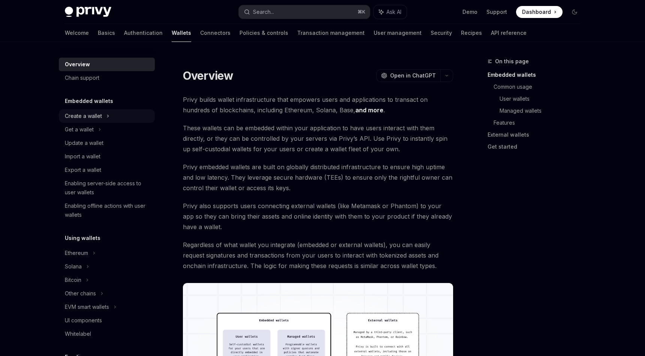
click at [103, 115] on div "Create a wallet" at bounding box center [107, 115] width 96 height 13
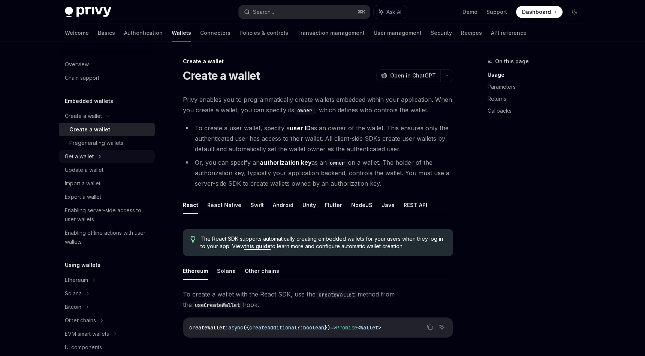
click at [102, 155] on div "Get a wallet" at bounding box center [107, 156] width 96 height 13
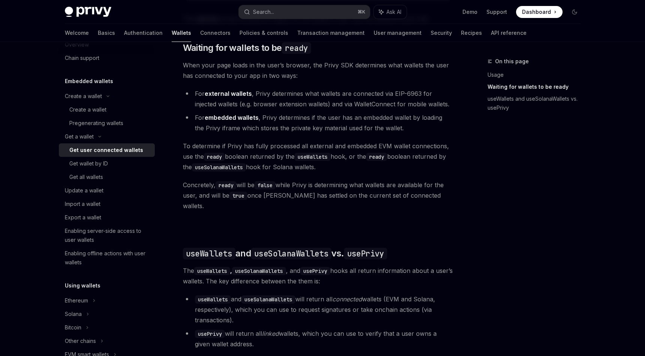
scroll to position [443, 0]
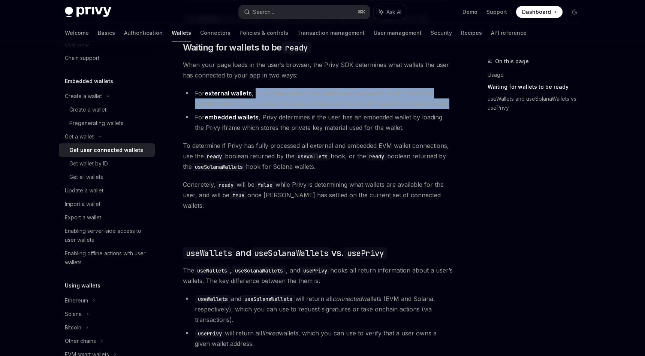
drag, startPoint x: 287, startPoint y: 96, endPoint x: 458, endPoint y: 107, distance: 170.5
click at [458, 107] on div "On this page Usage Waiting for wallets to be ready useWallets and useSolanaWall…" at bounding box center [323, 88] width 528 height 978
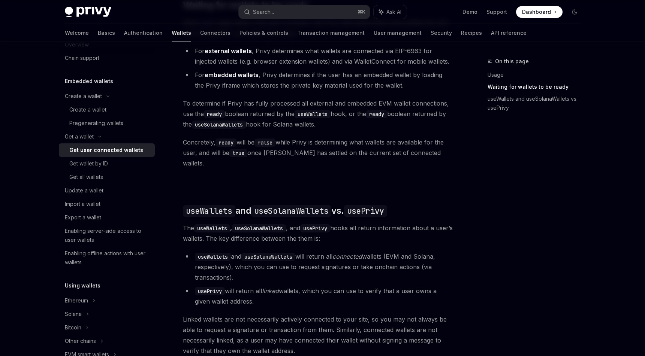
scroll to position [485, 0]
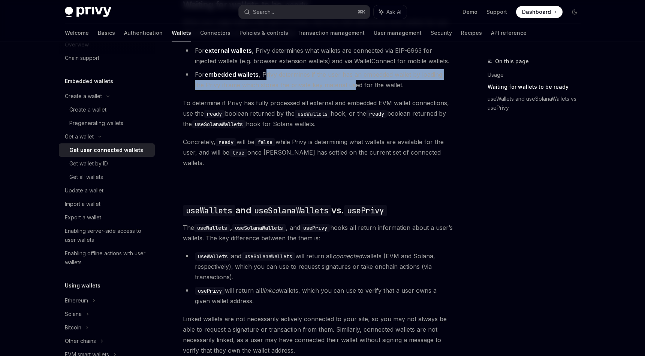
drag, startPoint x: 285, startPoint y: 78, endPoint x: 333, endPoint y: 89, distance: 49.3
click at [337, 88] on li "For embedded wallets , Privy determines if the user has an embedded wallet by l…" at bounding box center [318, 79] width 270 height 21
click at [241, 90] on li "For embedded wallets , Privy determines if the user has an embedded wallet by l…" at bounding box center [318, 79] width 270 height 21
drag, startPoint x: 411, startPoint y: 86, endPoint x: 192, endPoint y: 79, distance: 219.0
click at [192, 79] on li "For embedded wallets , Privy determines if the user has an embedded wallet by l…" at bounding box center [318, 79] width 270 height 21
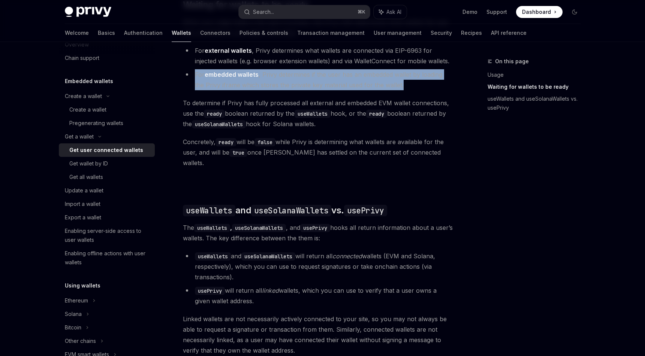
click at [410, 83] on li "For embedded wallets , Privy determines if the user has an embedded wallet by l…" at bounding box center [318, 79] width 270 height 21
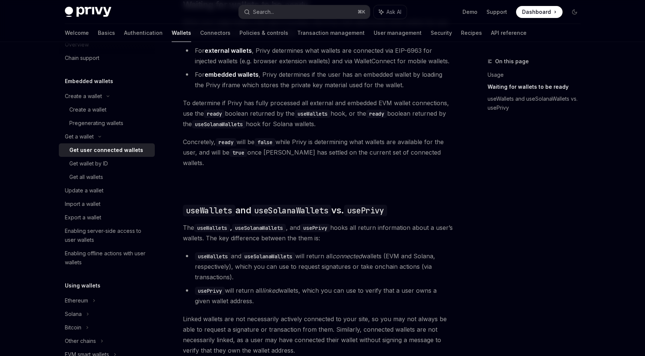
click at [206, 107] on span "To determine if Privy has fully processed all external and embedded EVM wallet …" at bounding box center [318, 113] width 270 height 31
drag, startPoint x: 183, startPoint y: 107, endPoint x: 386, endPoint y: 129, distance: 204.7
click at [386, 129] on span "To determine if Privy has fully processed all external and embedded EVM wallet …" at bounding box center [318, 113] width 270 height 31
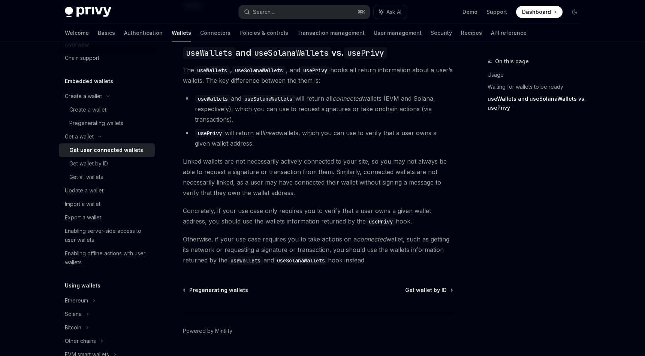
scroll to position [656, 0]
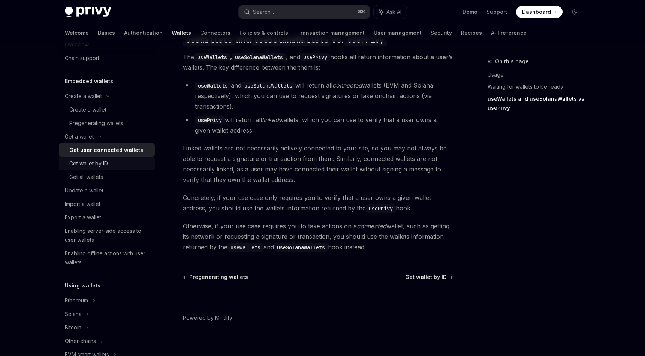
click at [124, 157] on link "Get wallet by ID" at bounding box center [107, 163] width 96 height 13
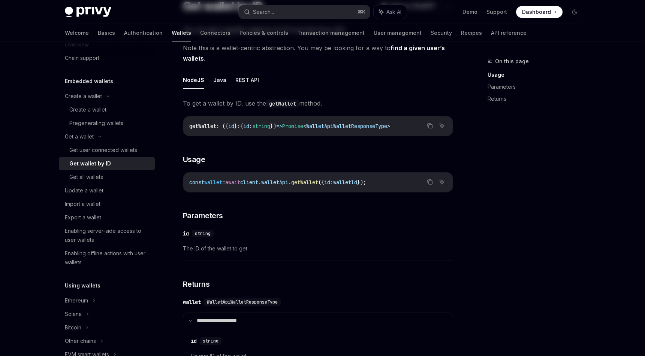
scroll to position [96, 0]
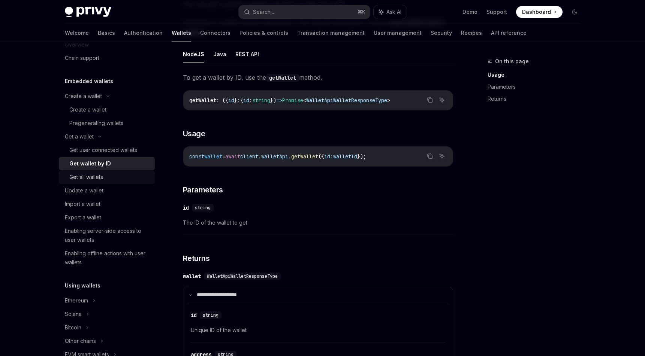
click at [79, 182] on link "Get all wallets" at bounding box center [107, 177] width 96 height 13
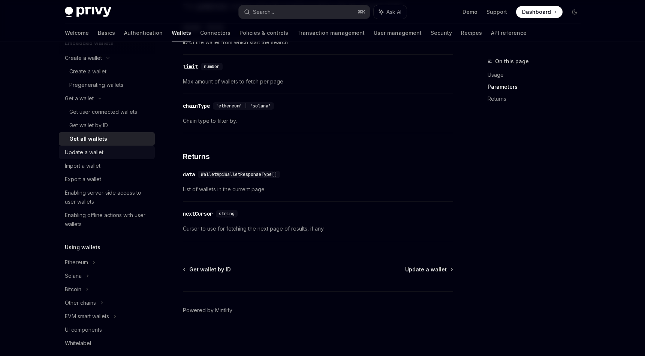
scroll to position [62, 0]
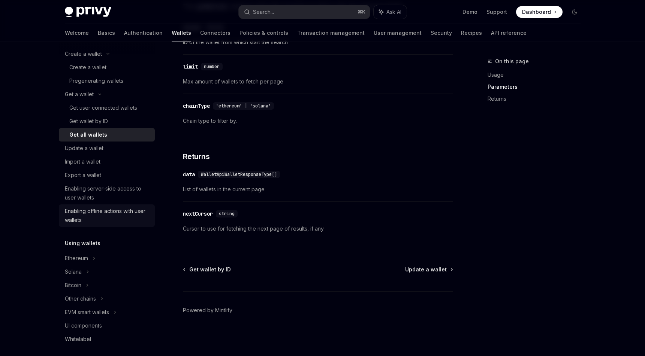
click at [105, 217] on div "Enabling offline actions with user wallets" at bounding box center [107, 216] width 85 height 18
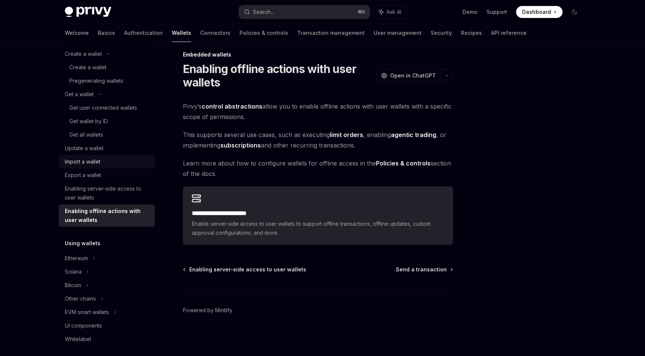
click at [93, 162] on div "Import a wallet" at bounding box center [83, 161] width 36 height 9
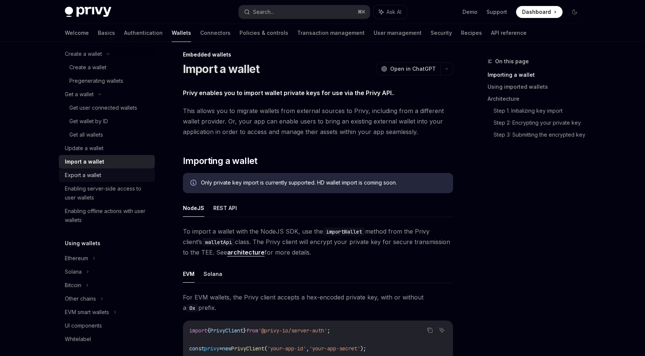
click at [91, 175] on div "Export a wallet" at bounding box center [83, 175] width 36 height 9
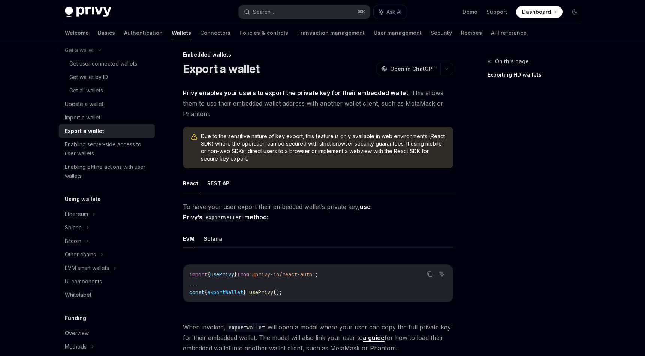
scroll to position [110, 0]
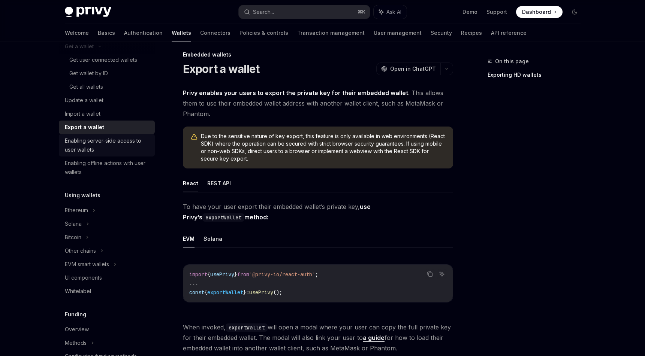
click at [114, 139] on div "Enabling server-side access to user wallets" at bounding box center [107, 145] width 85 height 18
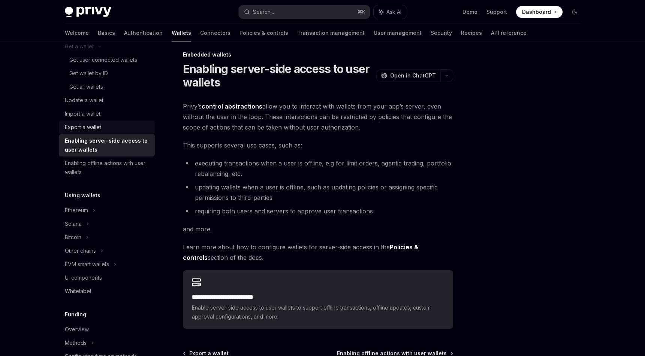
click at [97, 128] on div "Export a wallet" at bounding box center [83, 127] width 36 height 9
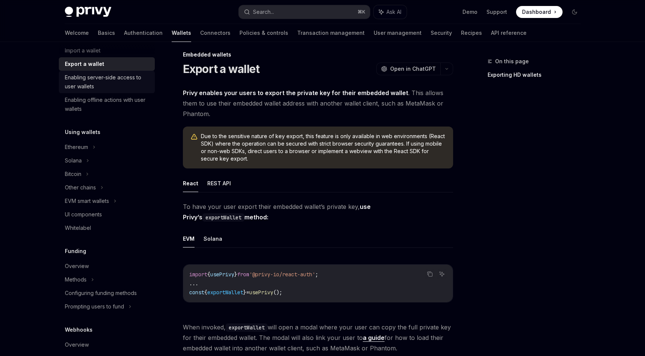
scroll to position [181, 0]
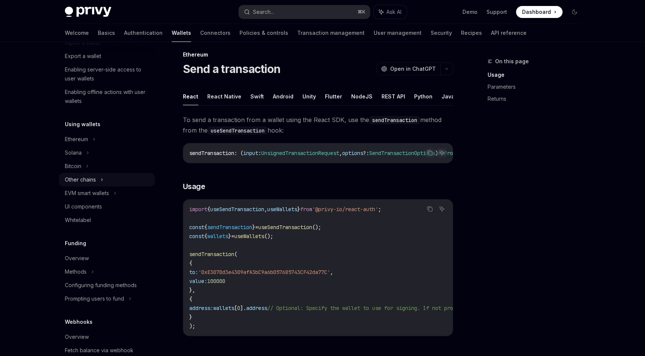
click at [99, 180] on div "Other chains" at bounding box center [107, 179] width 96 height 13
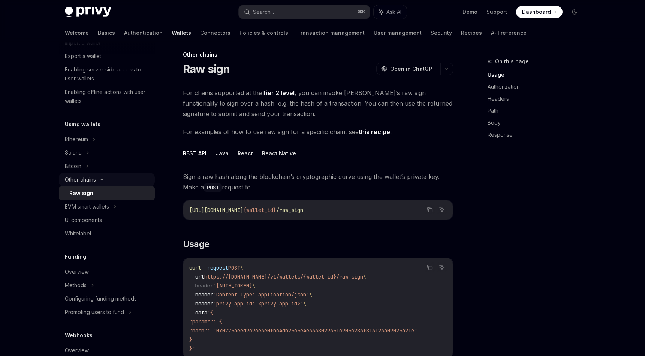
click at [100, 179] on icon at bounding box center [101, 179] width 9 height 3
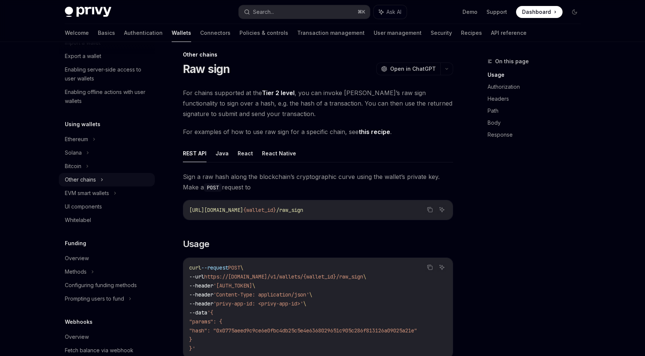
click at [101, 179] on icon at bounding box center [101, 179] width 3 height 9
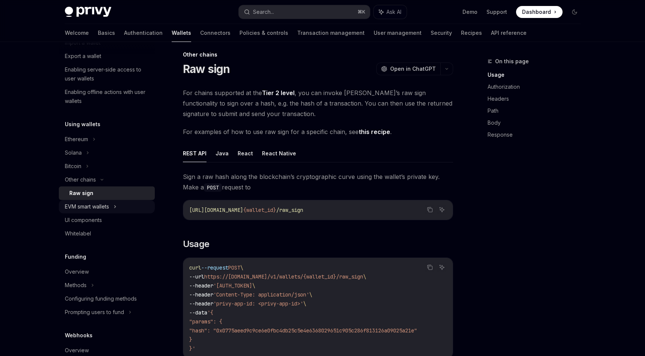
click at [109, 208] on div "EVM smart wallets" at bounding box center [87, 206] width 44 height 9
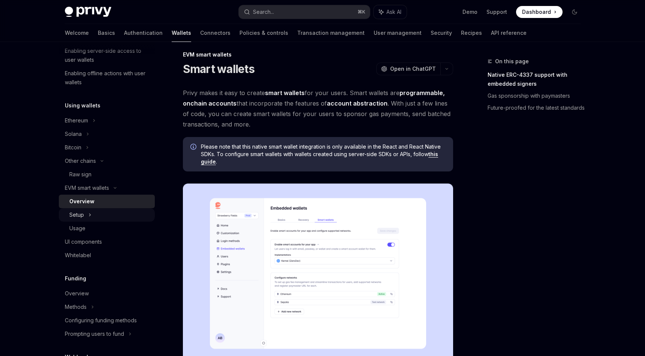
scroll to position [202, 0]
click at [91, 211] on div "Setup" at bounding box center [107, 213] width 96 height 13
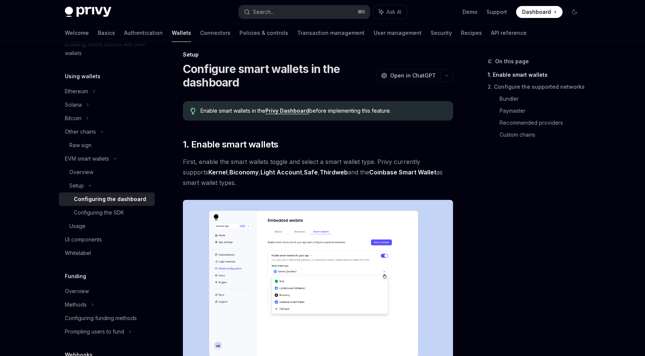
scroll to position [235, 0]
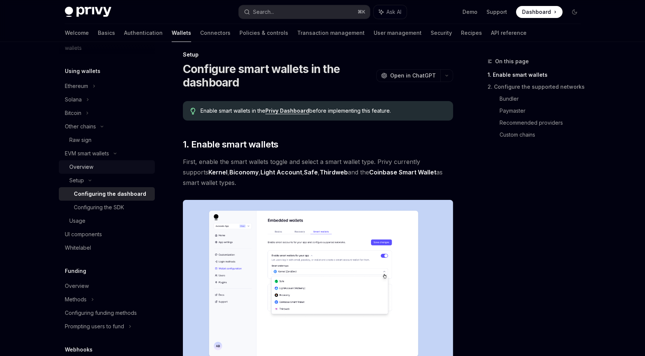
click at [87, 167] on div "Overview" at bounding box center [81, 167] width 24 height 9
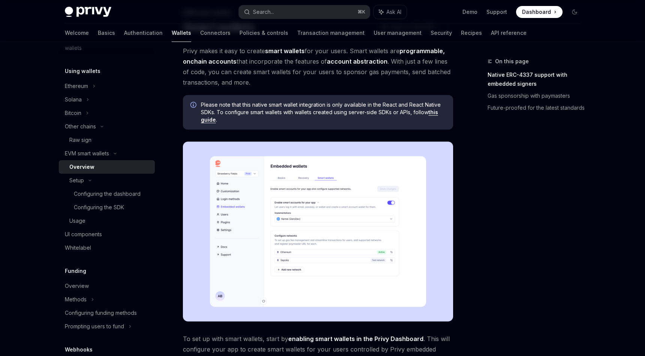
scroll to position [65, 0]
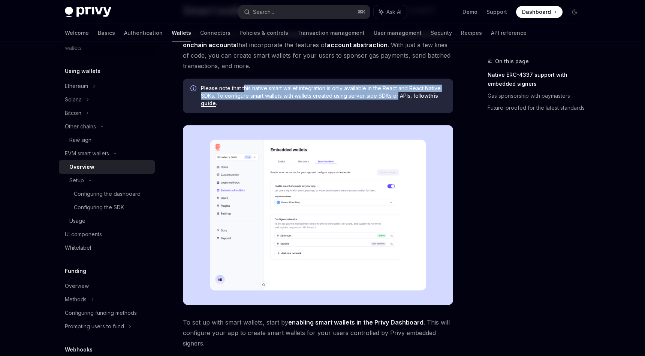
drag, startPoint x: 245, startPoint y: 86, endPoint x: 400, endPoint y: 94, distance: 155.4
click at [400, 94] on span "Please note that this native smart wallet integration is only available in the …" at bounding box center [323, 96] width 245 height 22
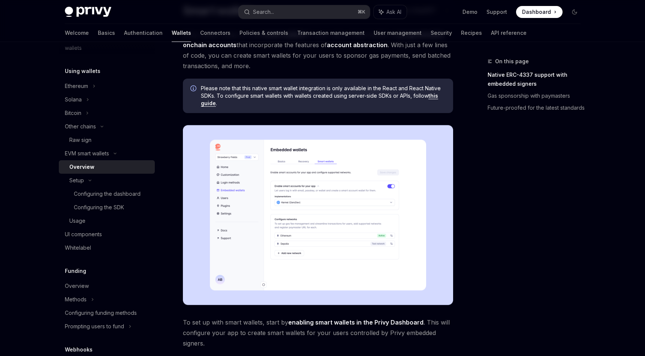
click at [338, 108] on div "Please note that this native smart wallet integration is only available in the …" at bounding box center [318, 96] width 270 height 34
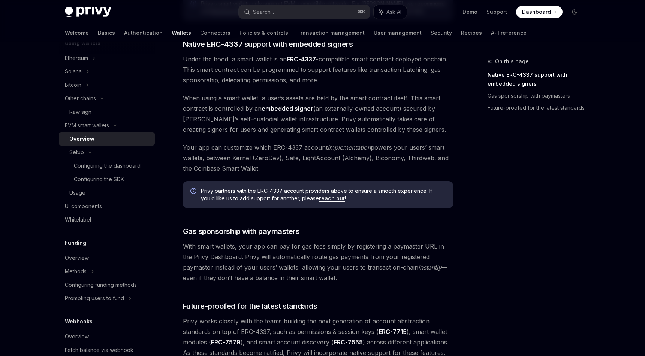
scroll to position [428, 0]
drag, startPoint x: 193, startPoint y: 99, endPoint x: 330, endPoint y: 97, distance: 137.2
click at [330, 97] on span "When using a smart wallet, a user’s assets are held by the smart contract itsel…" at bounding box center [318, 114] width 270 height 42
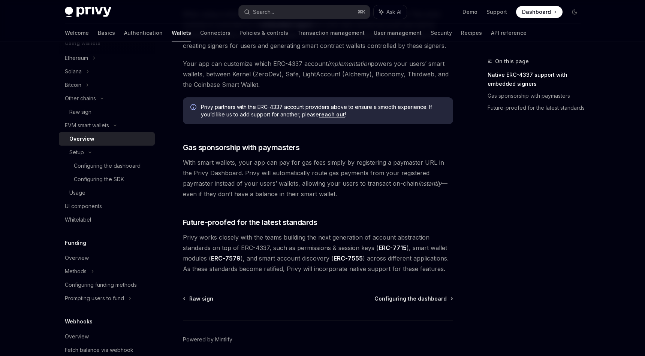
scroll to position [541, 0]
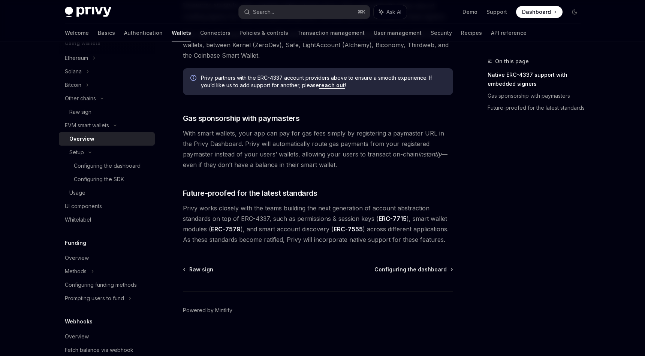
drag, startPoint x: 211, startPoint y: 128, endPoint x: 304, endPoint y: 163, distance: 99.2
click at [304, 163] on span "With smart wallets, your app can pay for gas fees simply by registering a payma…" at bounding box center [318, 149] width 270 height 42
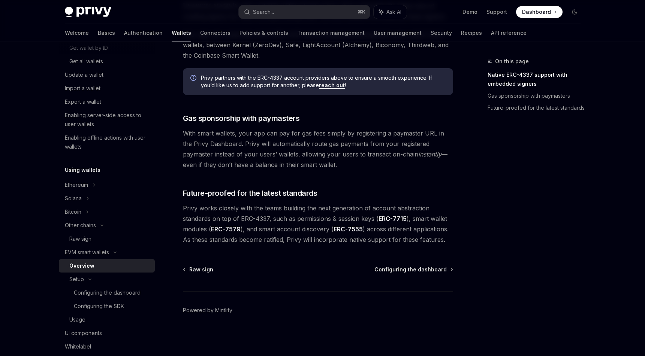
scroll to position [198, 0]
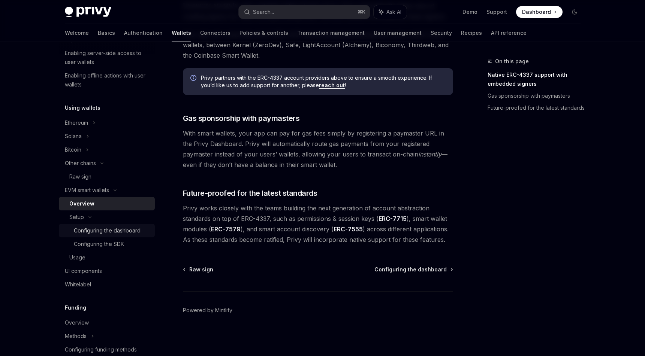
click at [99, 229] on div "Configuring the dashboard" at bounding box center [107, 230] width 67 height 9
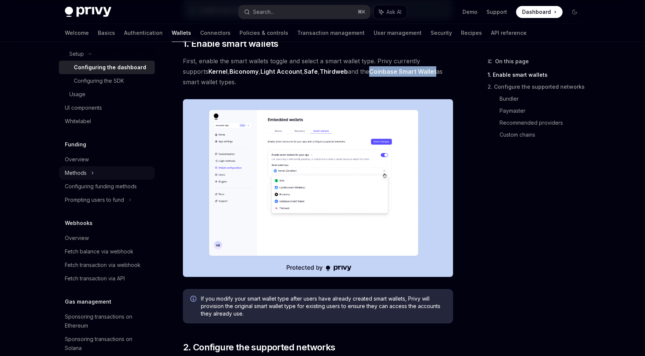
scroll to position [362, 0]
click at [79, 159] on div "Overview" at bounding box center [77, 158] width 24 height 9
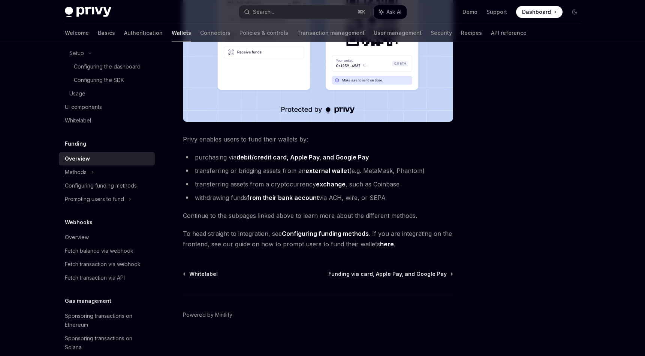
scroll to position [231, 0]
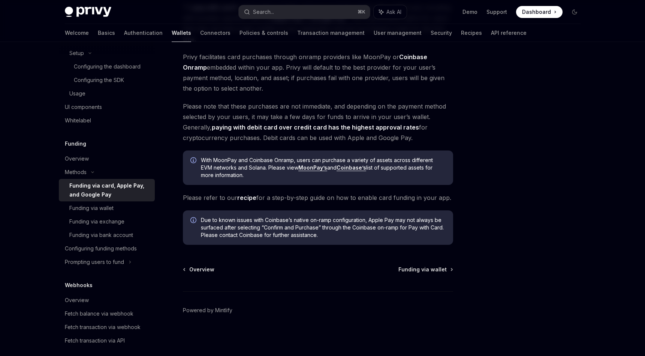
scroll to position [102, 0]
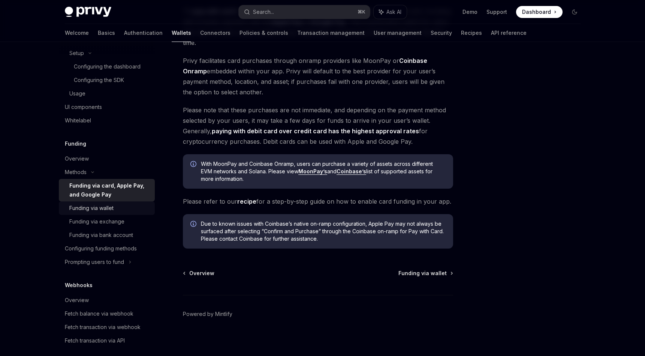
click at [105, 210] on div "Funding via wallet" at bounding box center [91, 208] width 44 height 9
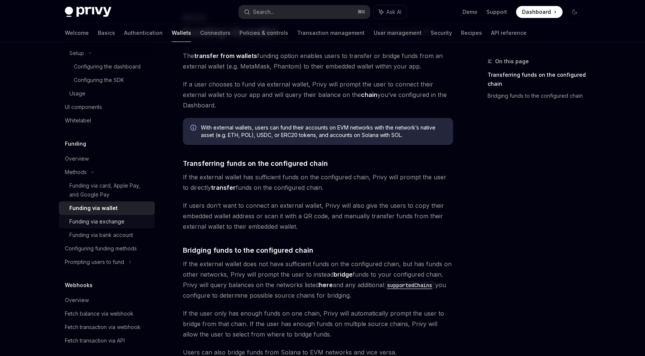
click at [106, 220] on div "Funding via exchange" at bounding box center [96, 221] width 55 height 9
type textarea "*"
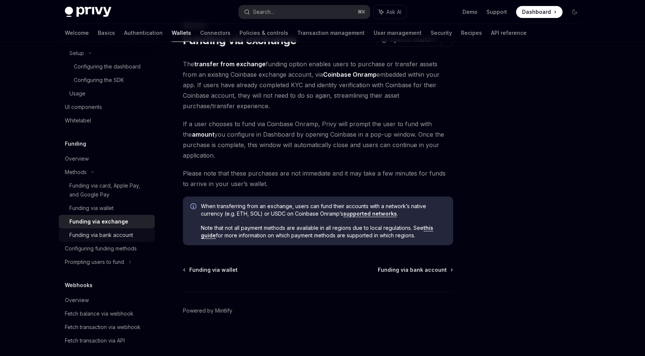
click at [104, 233] on div "Funding via bank account" at bounding box center [101, 235] width 64 height 9
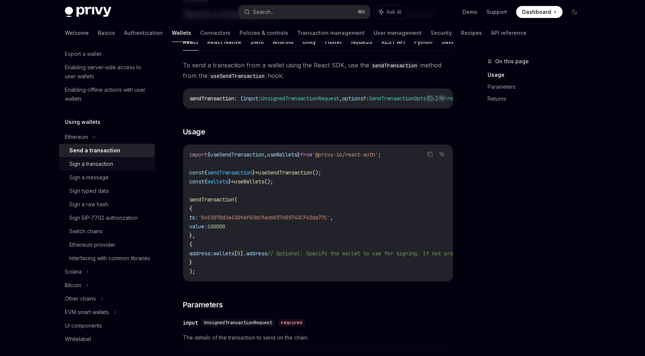
click at [103, 165] on div "Sign a transaction" at bounding box center [91, 164] width 44 height 9
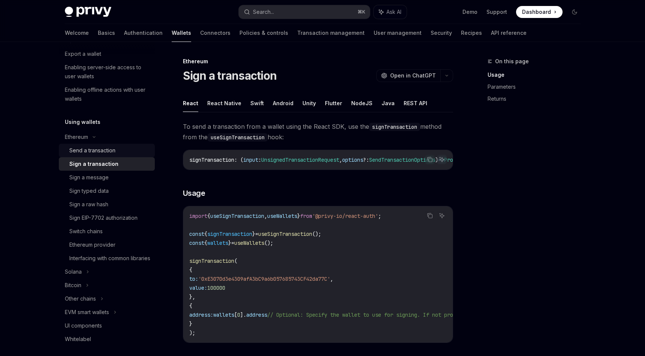
click at [89, 145] on link "Send a transaction" at bounding box center [107, 150] width 96 height 13
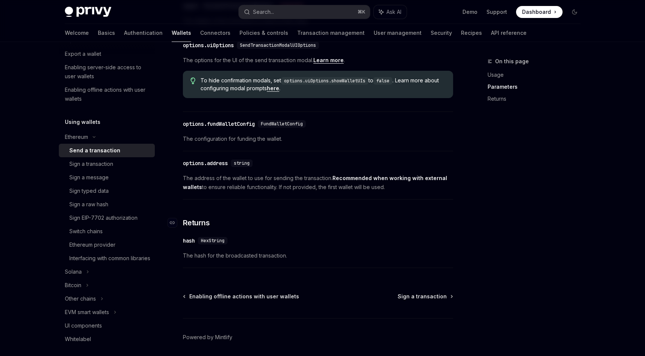
scroll to position [379, 0]
click at [83, 179] on div "Sign a message" at bounding box center [88, 177] width 39 height 9
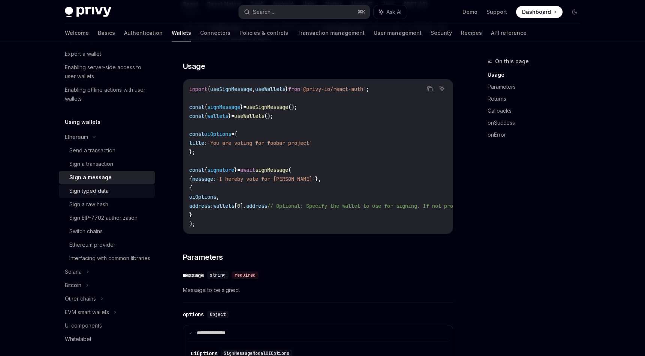
click at [106, 192] on div "Sign typed data" at bounding box center [88, 191] width 39 height 9
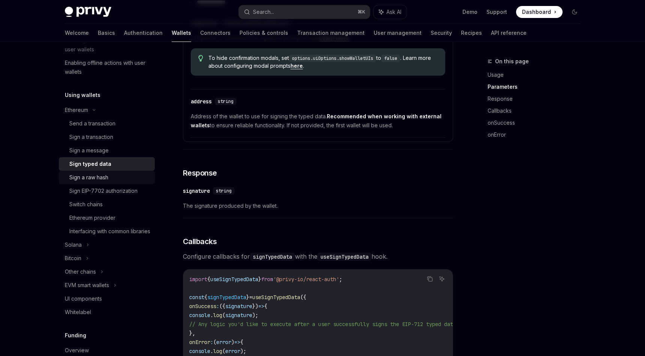
scroll to position [387, 0]
click at [122, 176] on div "Sign a raw hash" at bounding box center [109, 177] width 81 height 9
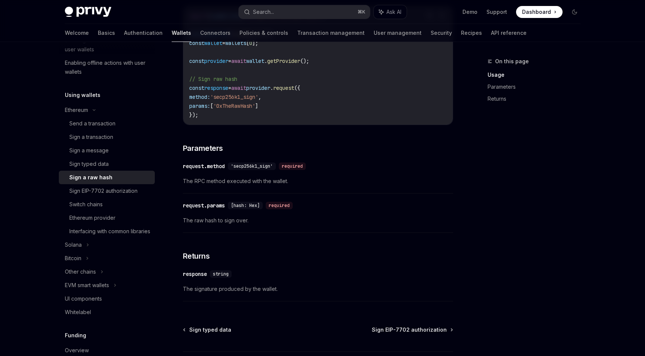
scroll to position [248, 0]
click at [118, 194] on div "Sign EIP-7702 authorization" at bounding box center [103, 191] width 68 height 9
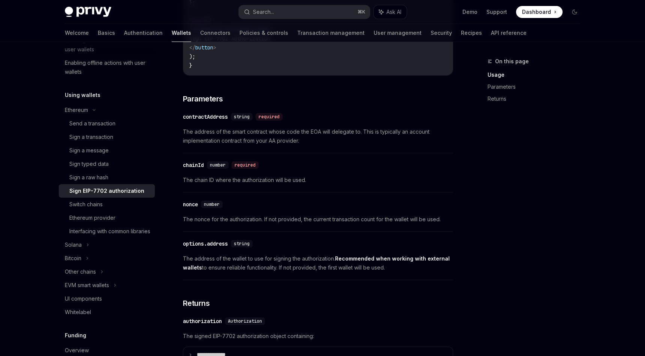
scroll to position [526, 0]
click at [89, 200] on div "Switch chains" at bounding box center [85, 204] width 33 height 9
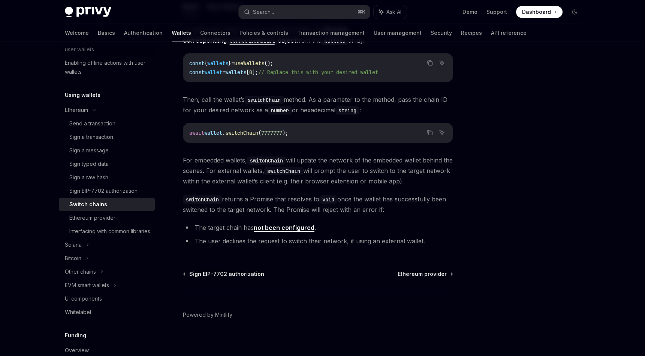
scroll to position [101, 0]
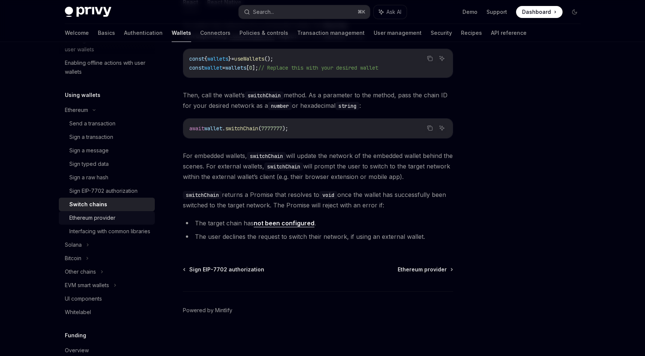
click at [107, 218] on div "Ethereum provider" at bounding box center [92, 218] width 46 height 9
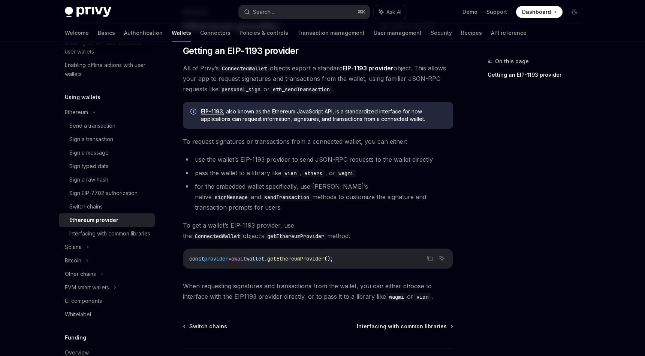
scroll to position [46, 0]
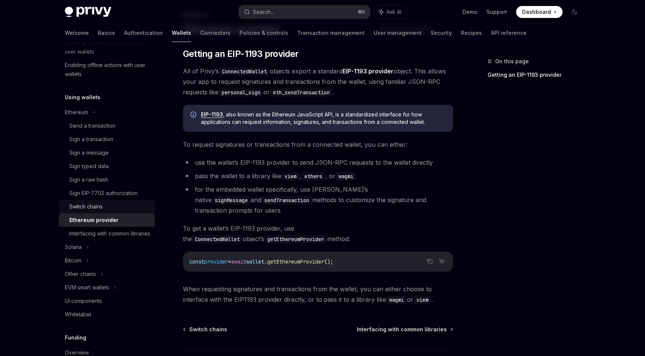
click at [92, 202] on link "Switch chains" at bounding box center [107, 206] width 96 height 13
type textarea "*"
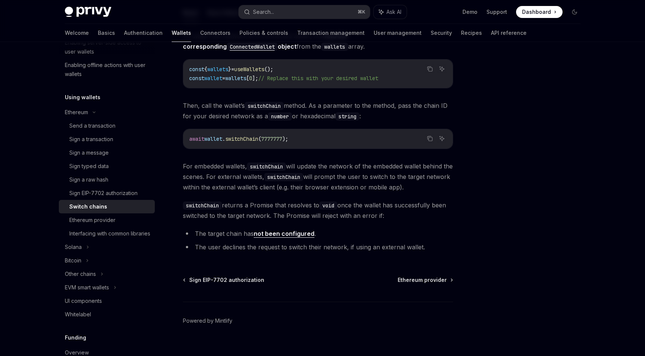
scroll to position [101, 0]
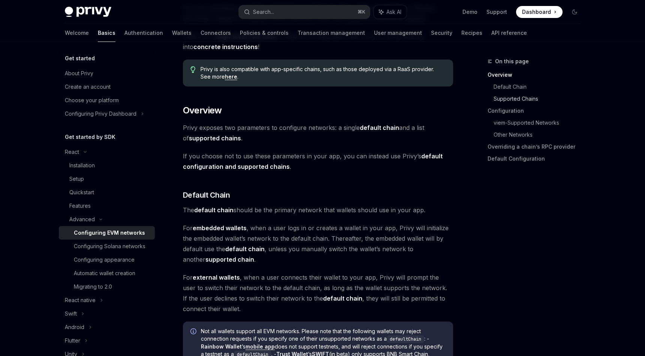
click at [510, 100] on link "Supported Chains" at bounding box center [540, 99] width 93 height 12
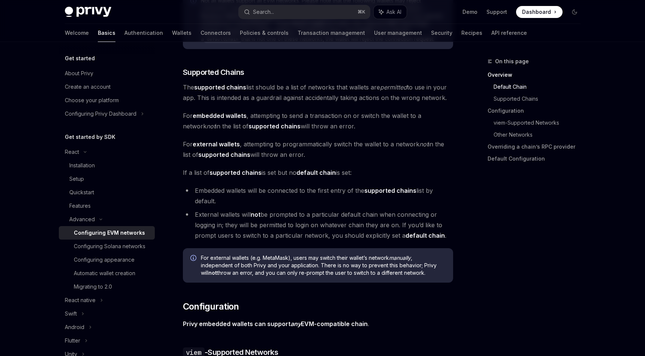
scroll to position [446, 0]
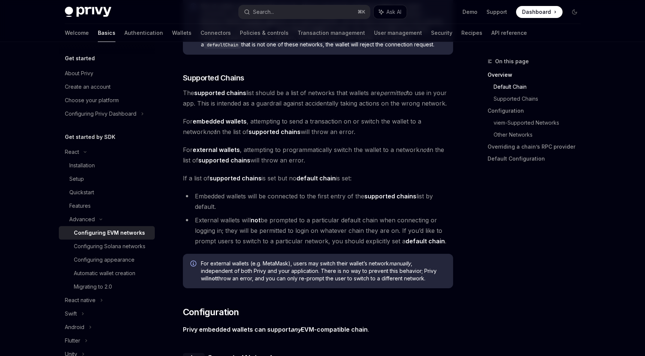
click at [511, 86] on link "Default Chain" at bounding box center [540, 87] width 93 height 12
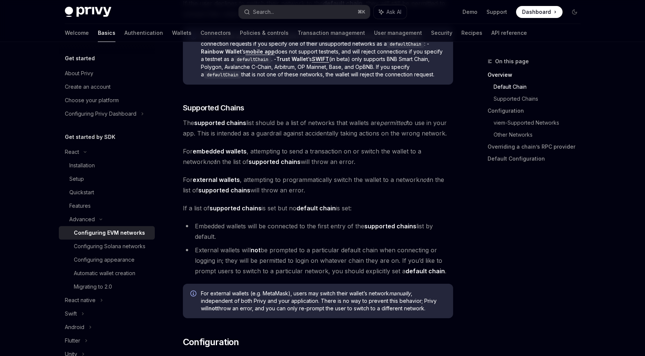
scroll to position [480, 0]
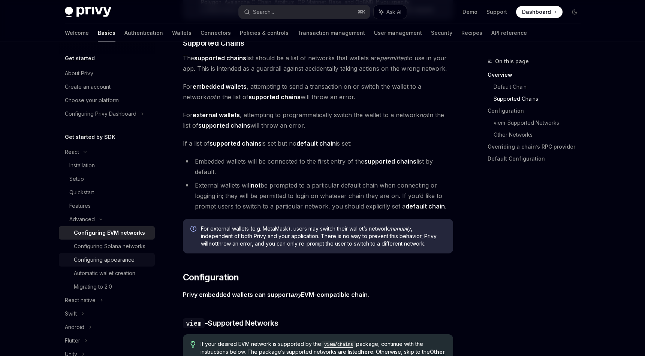
click at [122, 261] on div "Configuring appearance" at bounding box center [104, 260] width 61 height 9
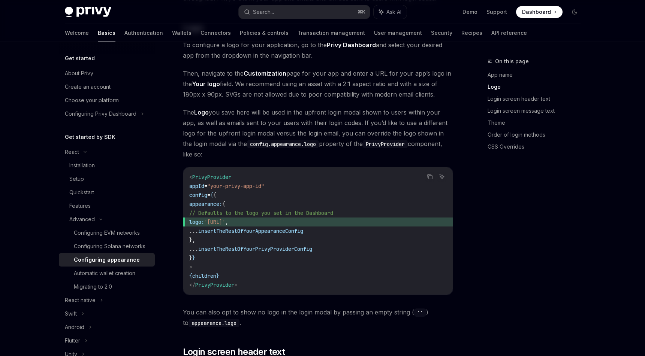
scroll to position [289, 0]
click at [118, 277] on div "Automatic wallet creation" at bounding box center [104, 273] width 61 height 9
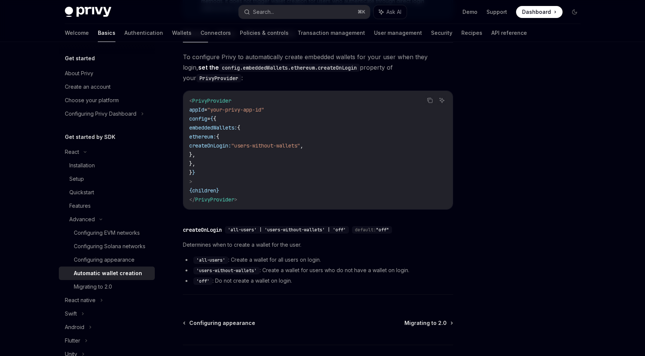
scroll to position [180, 0]
click at [107, 284] on div "Migrating to 2.0" at bounding box center [93, 287] width 38 height 9
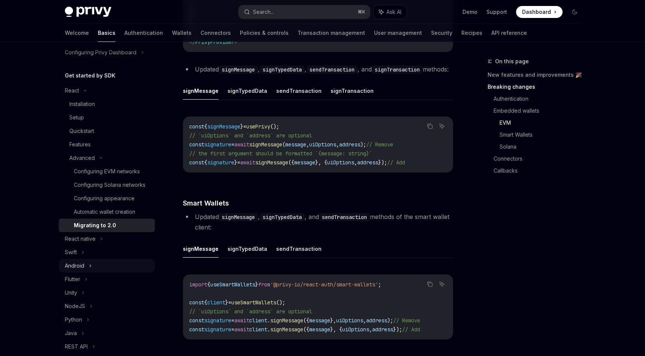
scroll to position [63, 0]
click at [100, 239] on icon at bounding box center [101, 237] width 3 height 9
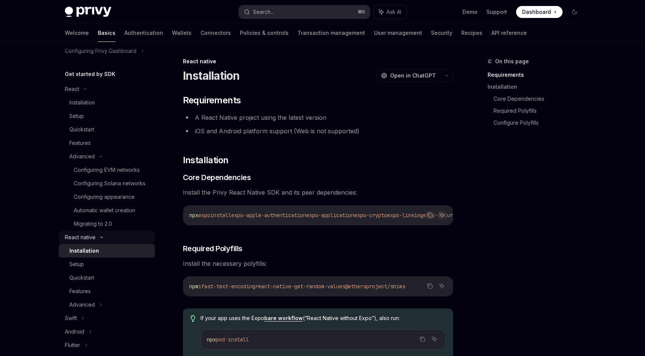
click at [100, 239] on div "React native" at bounding box center [107, 237] width 96 height 13
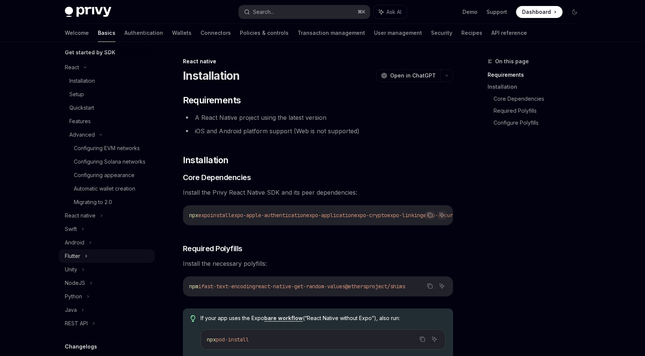
scroll to position [86, 0]
click at [90, 284] on icon at bounding box center [91, 282] width 3 height 9
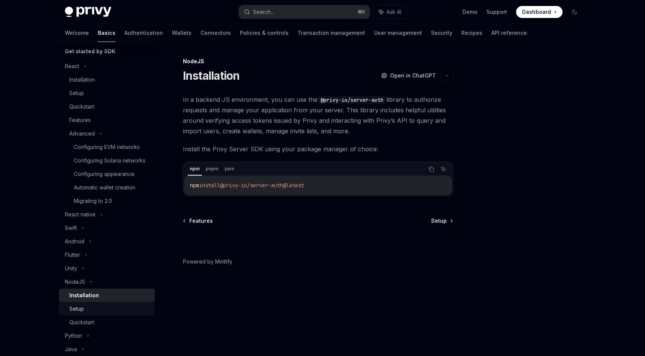
click at [95, 309] on div "Setup" at bounding box center [109, 309] width 81 height 9
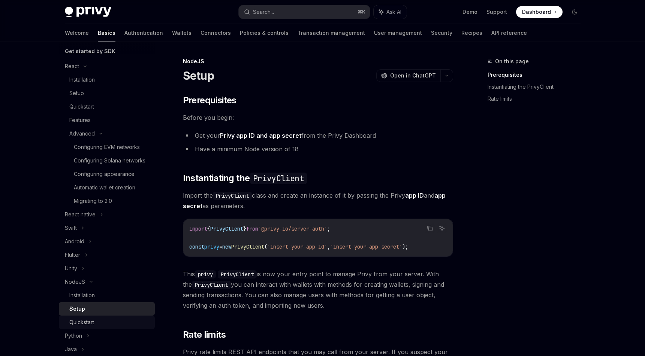
click at [94, 322] on div "Quickstart" at bounding box center [81, 322] width 25 height 9
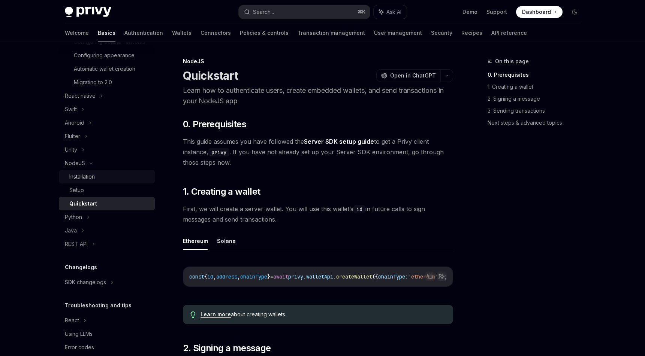
scroll to position [218, 0]
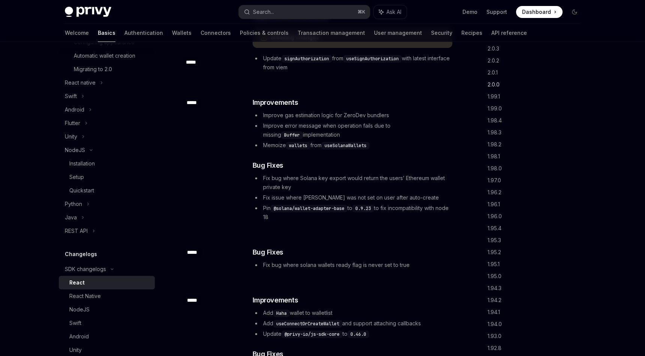
scroll to position [778, 0]
click at [500, 125] on link "2.0.0" at bounding box center [537, 124] width 99 height 12
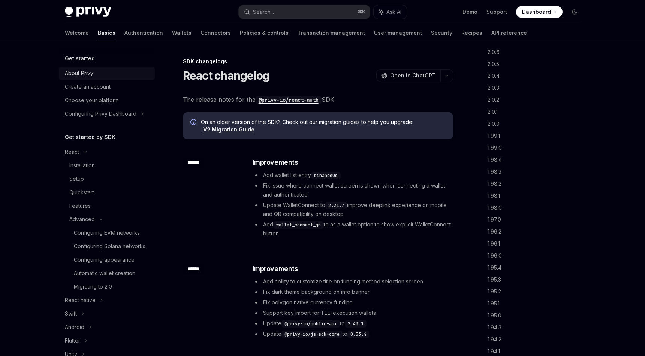
click at [93, 73] on div "About Privy" at bounding box center [107, 73] width 85 height 9
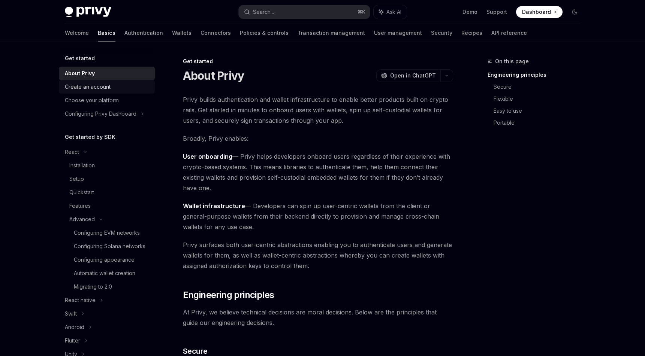
click at [102, 86] on div "Create an account" at bounding box center [88, 86] width 46 height 9
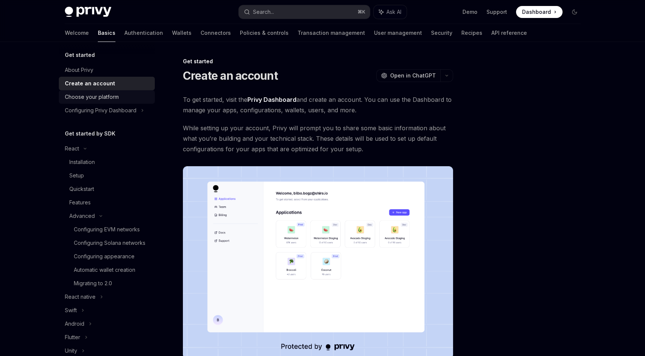
scroll to position [10, 0]
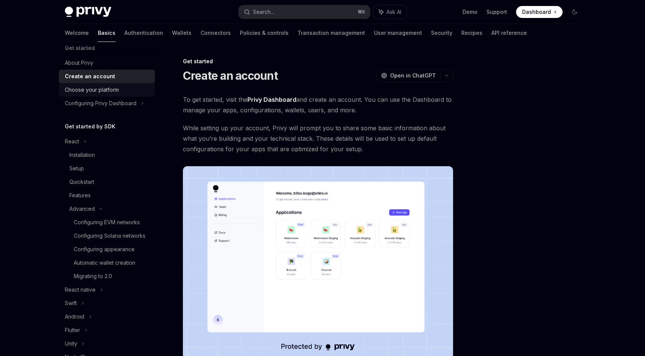
click at [102, 87] on div "Choose your platform" at bounding box center [92, 89] width 54 height 9
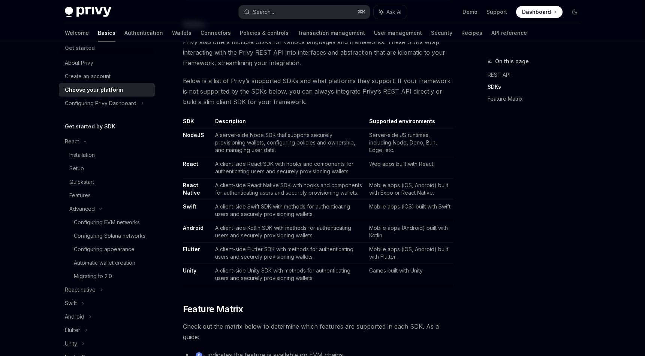
scroll to position [400, 0]
click at [149, 106] on div "Configuring Privy Dashboard" at bounding box center [107, 103] width 96 height 13
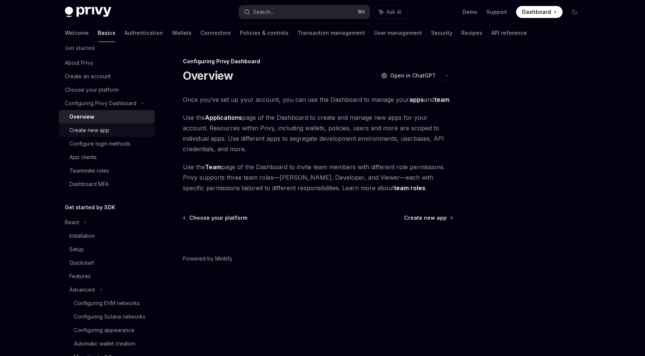
click at [116, 126] on div "Create new app" at bounding box center [109, 130] width 81 height 9
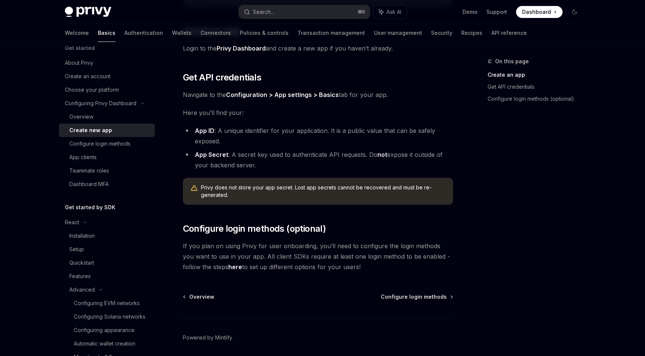
scroll to position [170, 0]
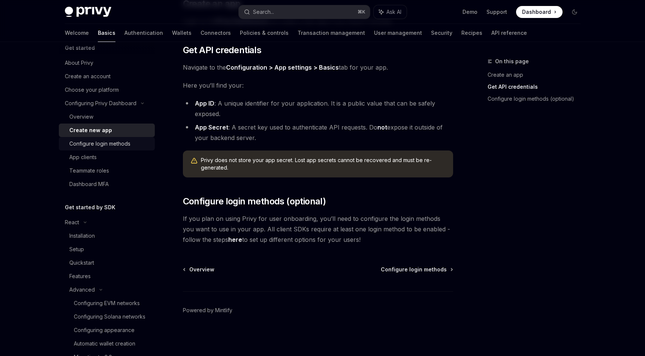
click at [91, 142] on div "Configure login methods" at bounding box center [99, 143] width 61 height 9
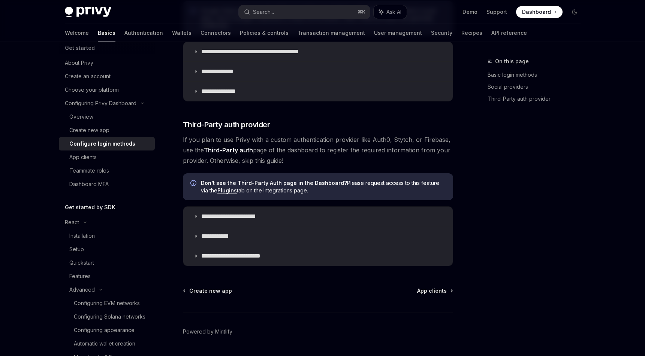
scroll to position [360, 0]
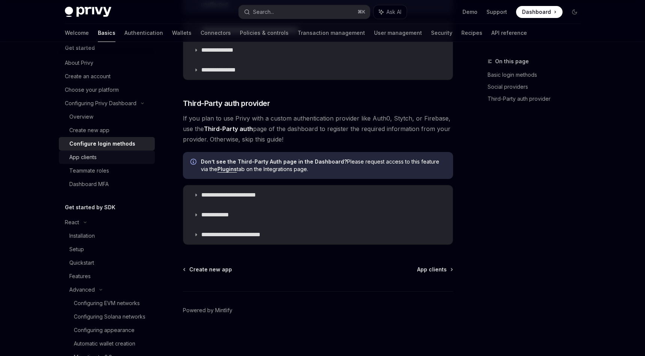
click at [139, 161] on div "App clients" at bounding box center [109, 157] width 81 height 9
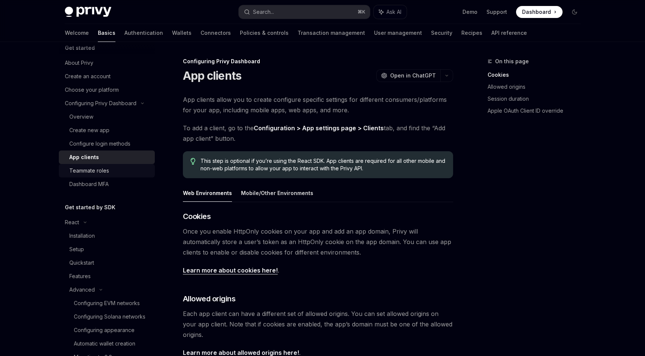
click at [117, 170] on div "Teammate roles" at bounding box center [109, 170] width 81 height 9
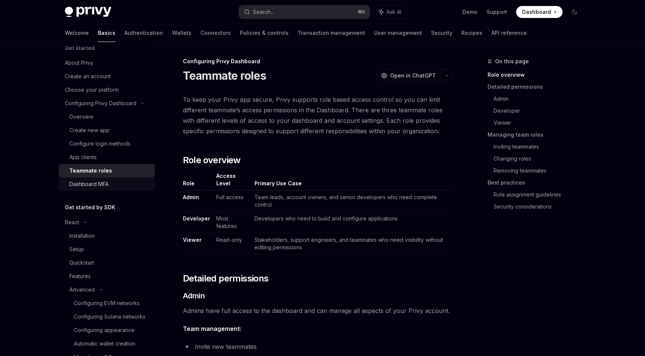
click at [117, 182] on div "Dashboard MFA" at bounding box center [109, 184] width 81 height 9
type textarea "*"
